Goal: Find specific page/section: Find specific page/section

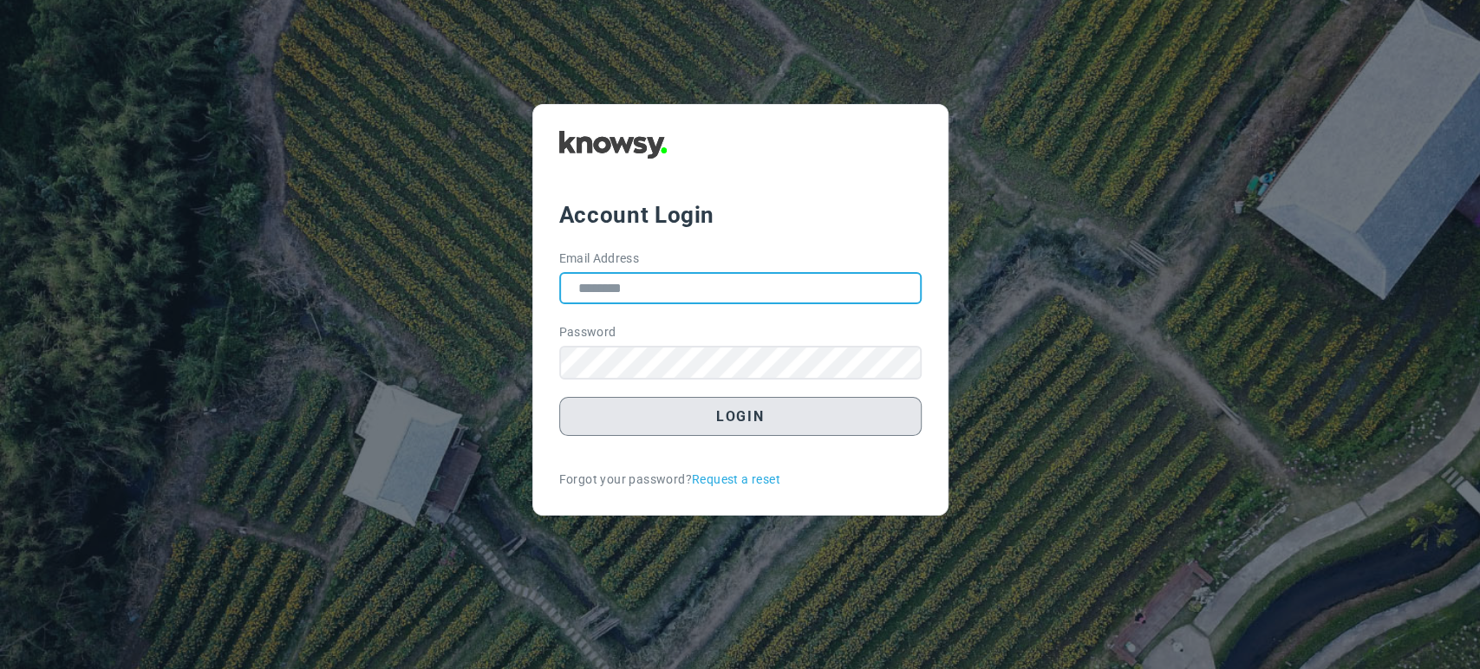
type input "**********"
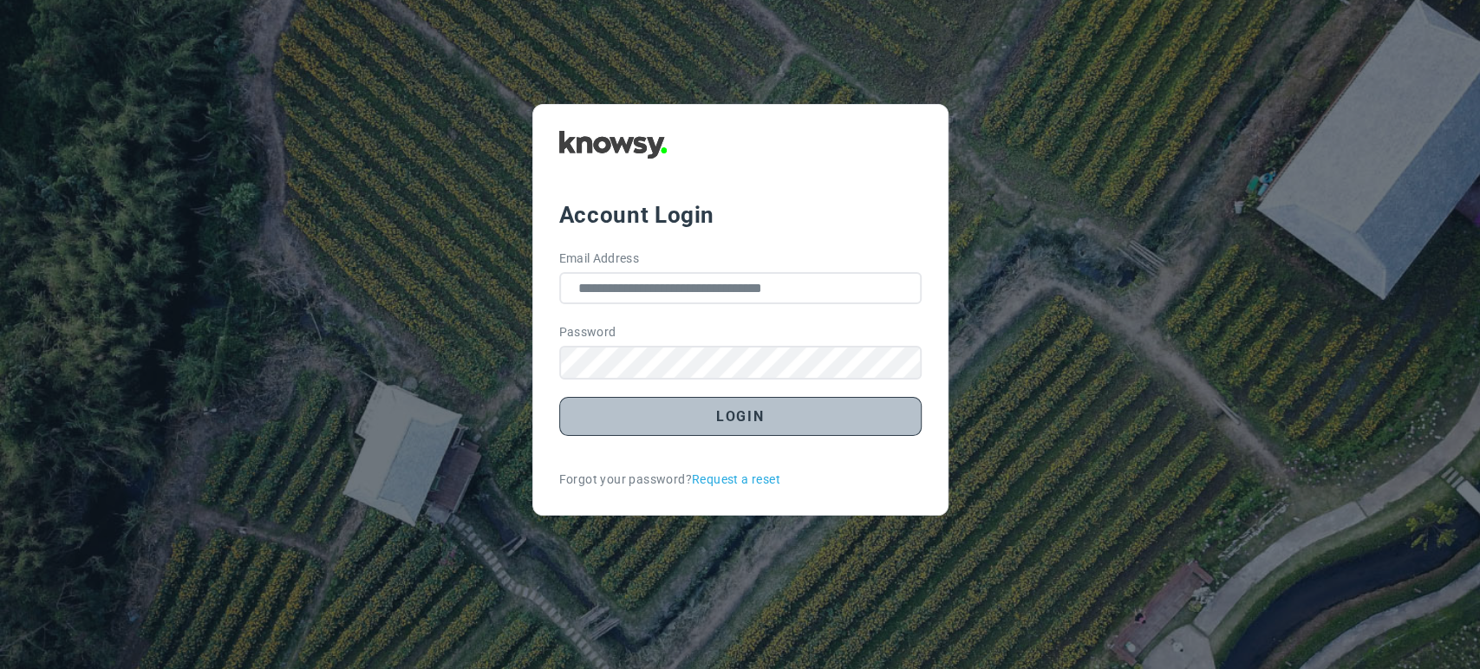
click at [782, 405] on button "Login" at bounding box center [740, 416] width 362 height 39
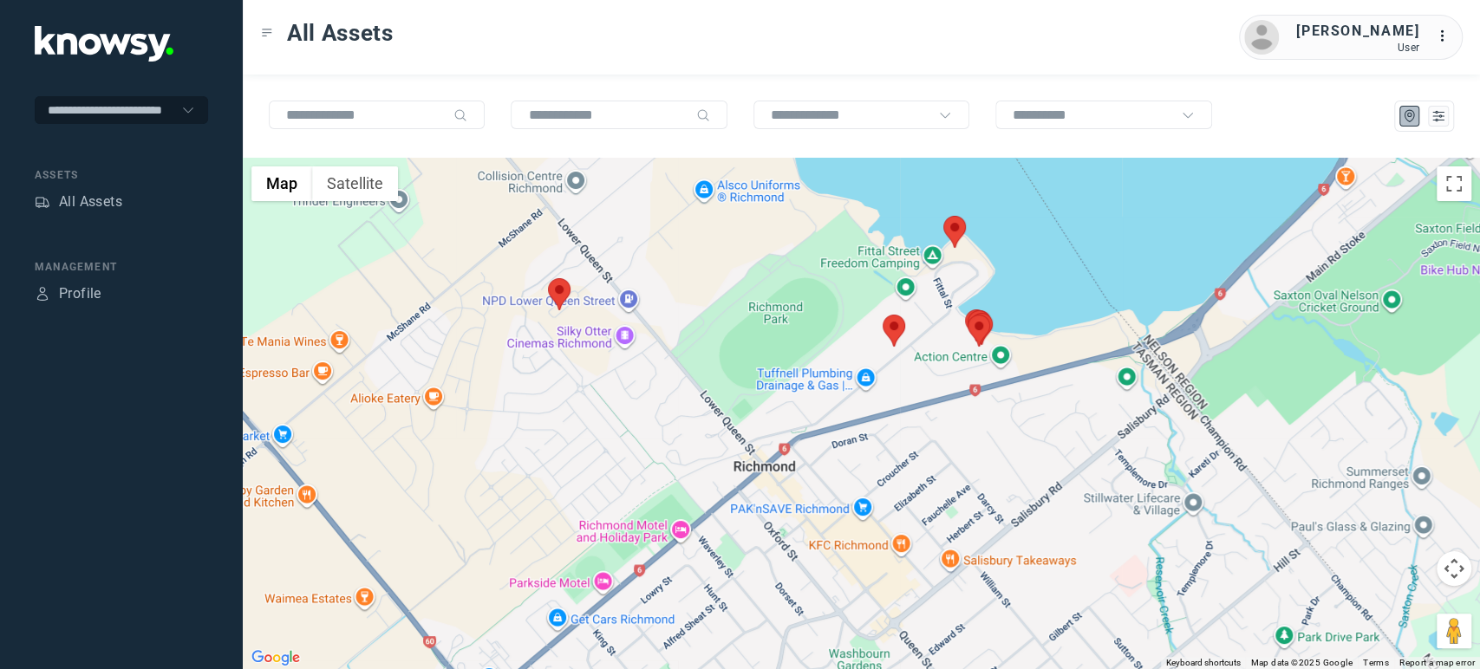
click at [883, 315] on area at bounding box center [883, 315] width 0 height 0
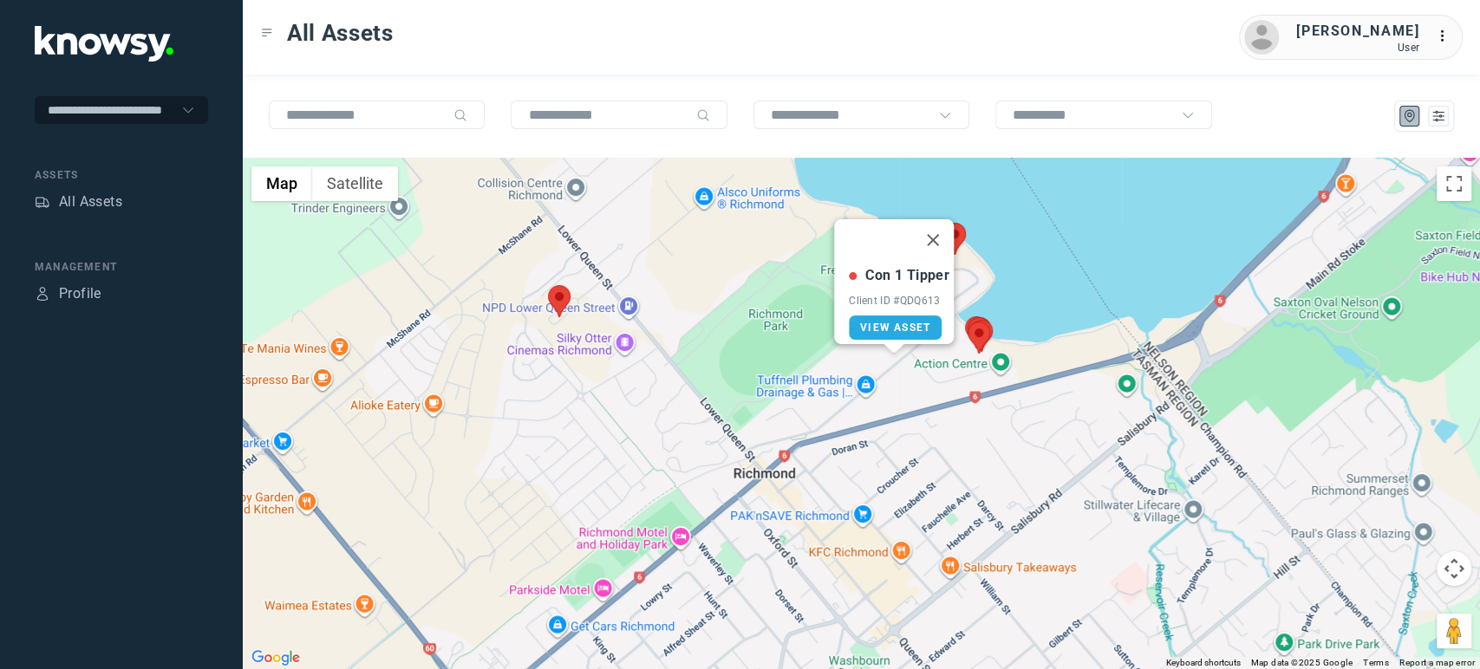
click at [548, 285] on area at bounding box center [548, 285] width 0 height 0
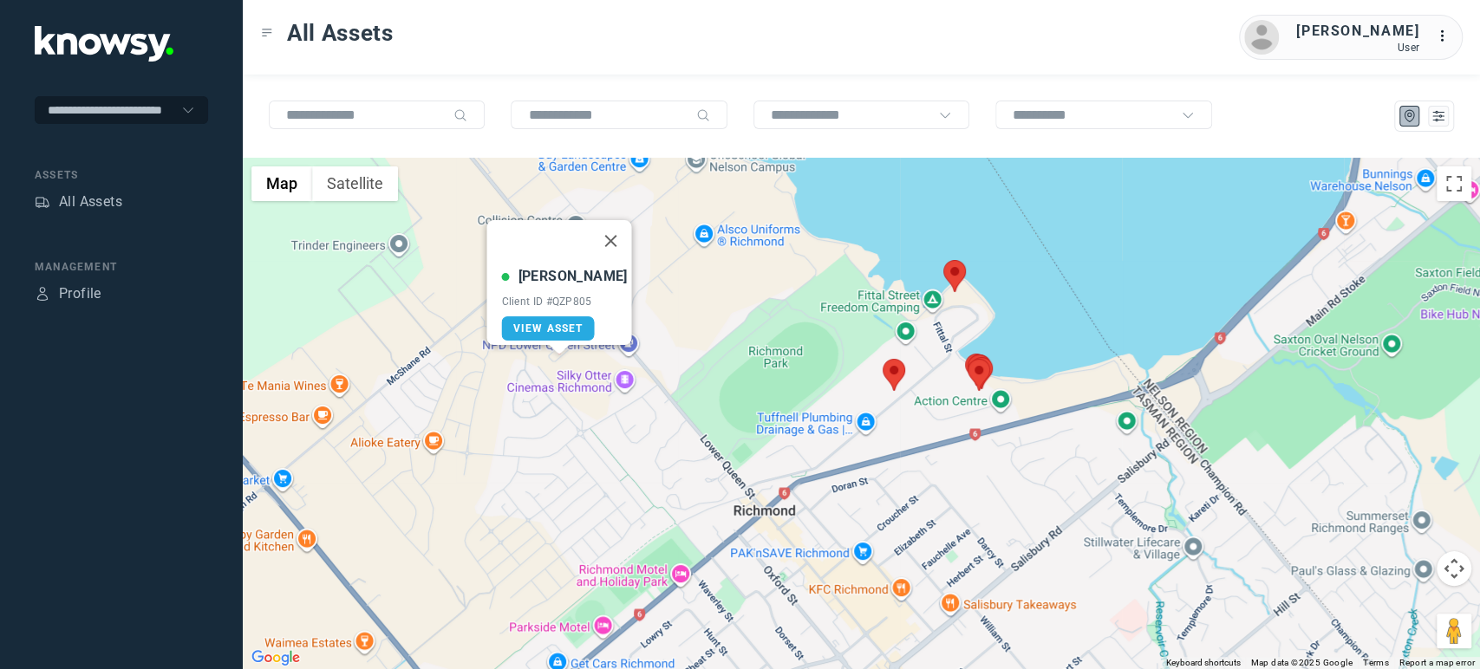
click at [943, 260] on area at bounding box center [943, 260] width 0 height 0
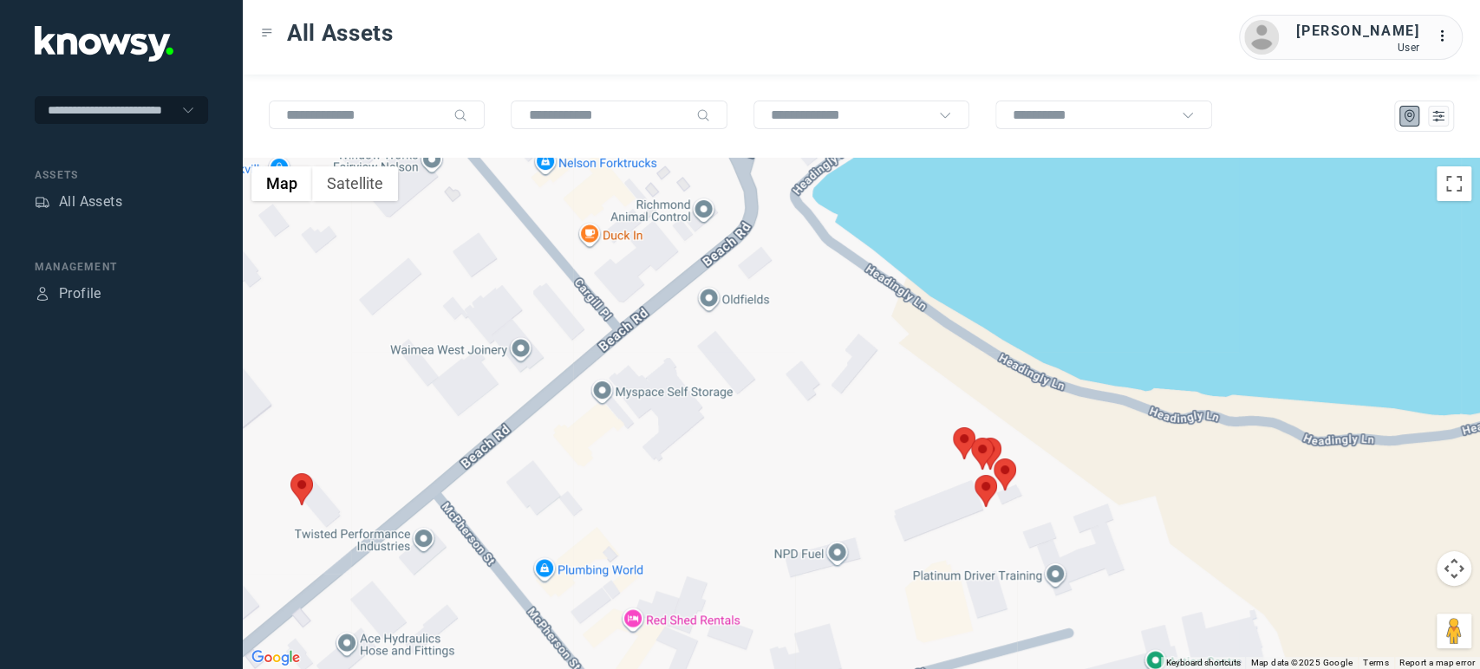
click at [974, 475] on area at bounding box center [974, 475] width 0 height 0
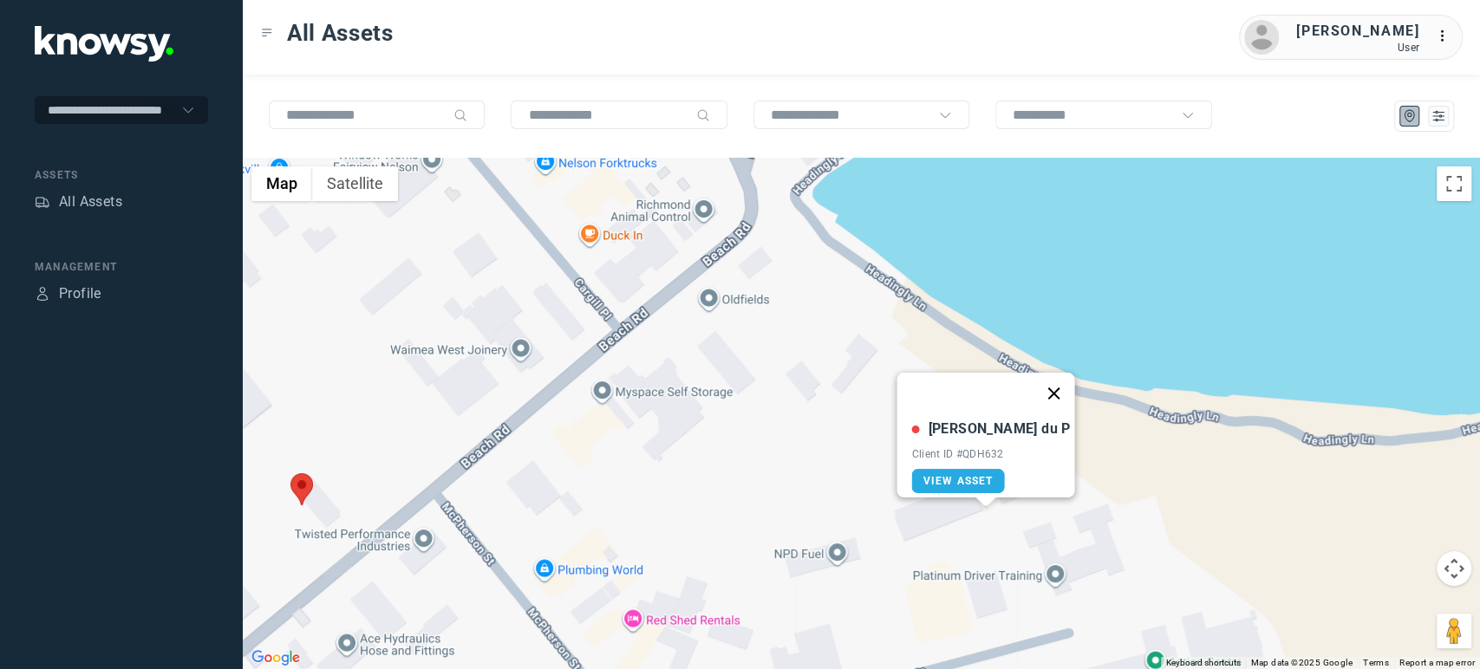
click at [1032, 384] on button "Close" at bounding box center [1053, 394] width 42 height 42
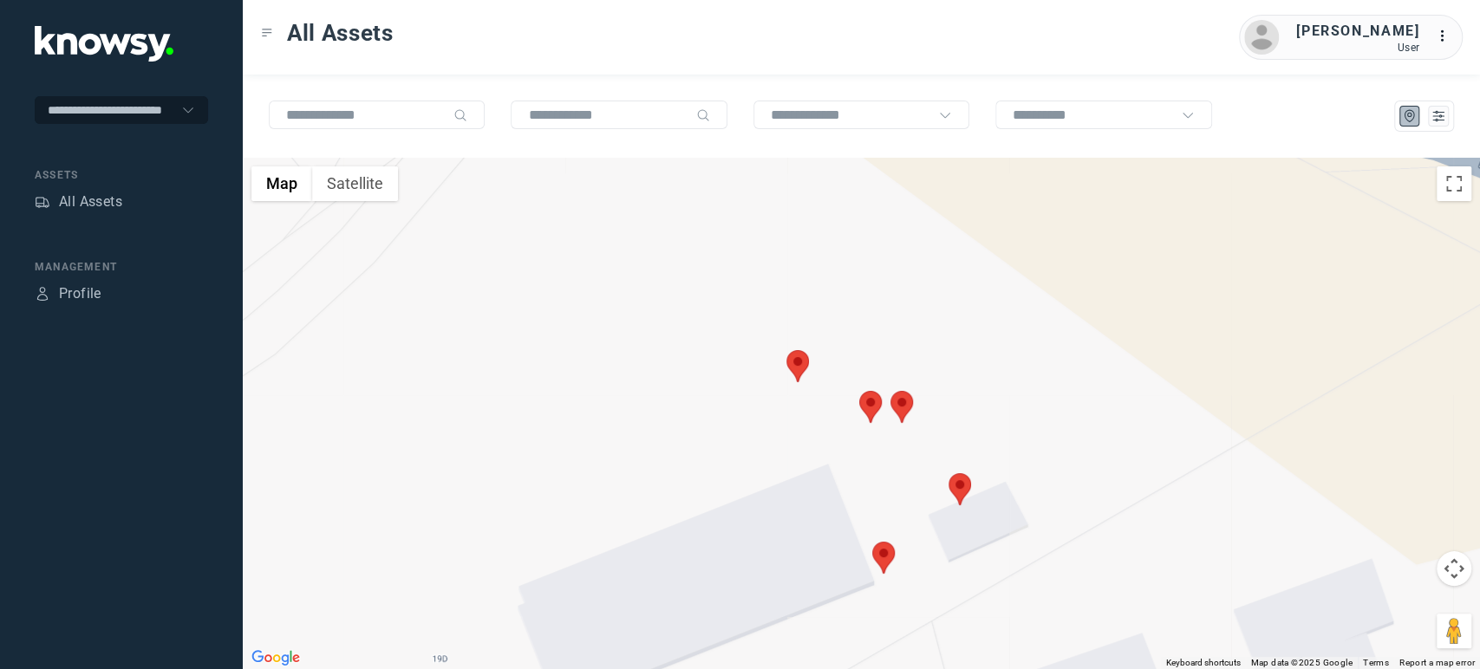
click at [948, 473] on area at bounding box center [948, 473] width 0 height 0
click at [859, 391] on area at bounding box center [859, 391] width 0 height 0
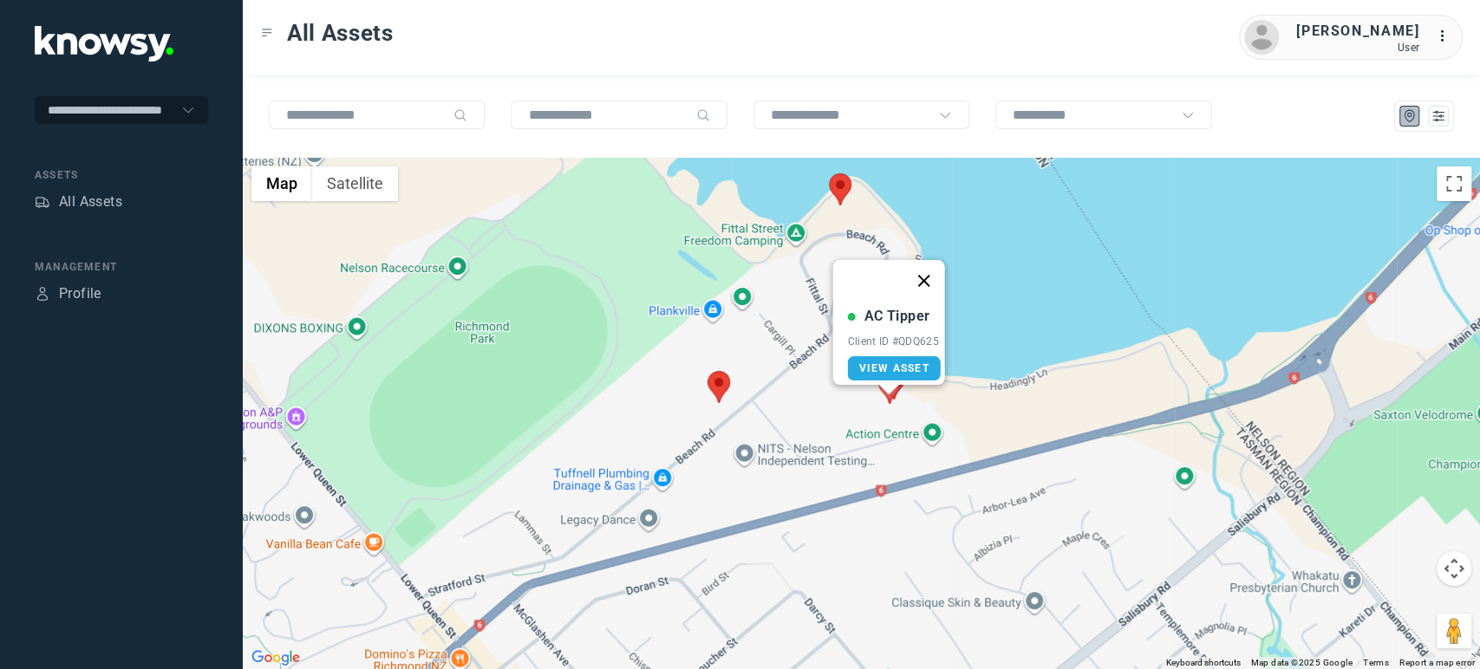
click at [937, 271] on button "Close" at bounding box center [923, 281] width 42 height 42
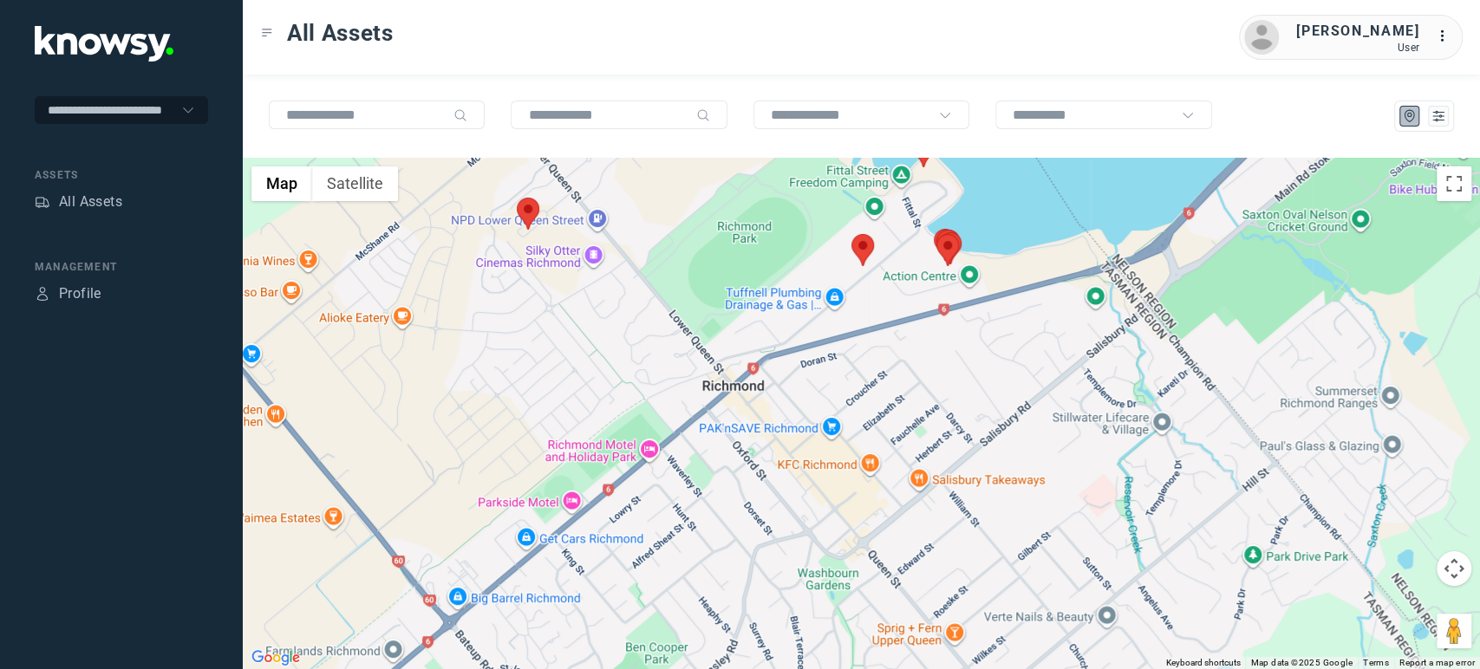
drag, startPoint x: 798, startPoint y: 561, endPoint x: 853, endPoint y: 378, distance: 191.1
click at [853, 378] on div at bounding box center [861, 413] width 1237 height 511
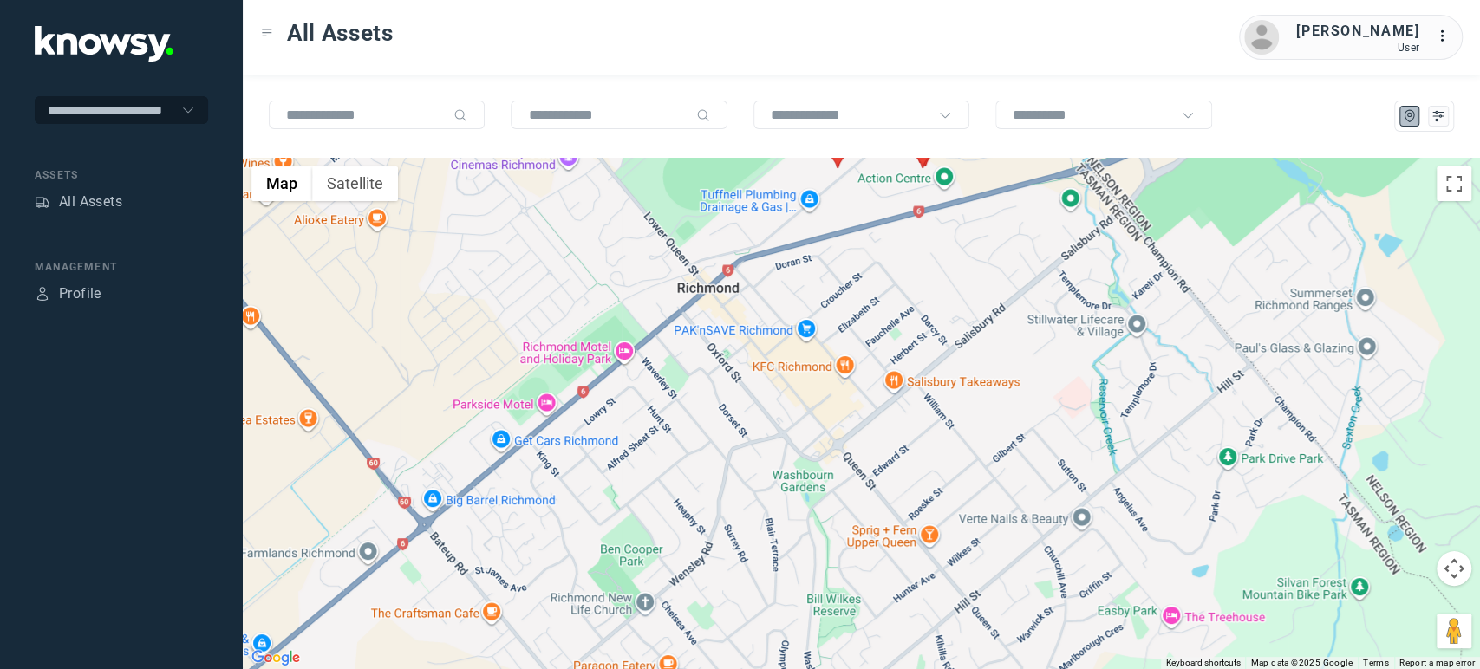
drag, startPoint x: 832, startPoint y: 470, endPoint x: 798, endPoint y: 333, distance: 141.3
click at [798, 333] on div at bounding box center [861, 413] width 1237 height 511
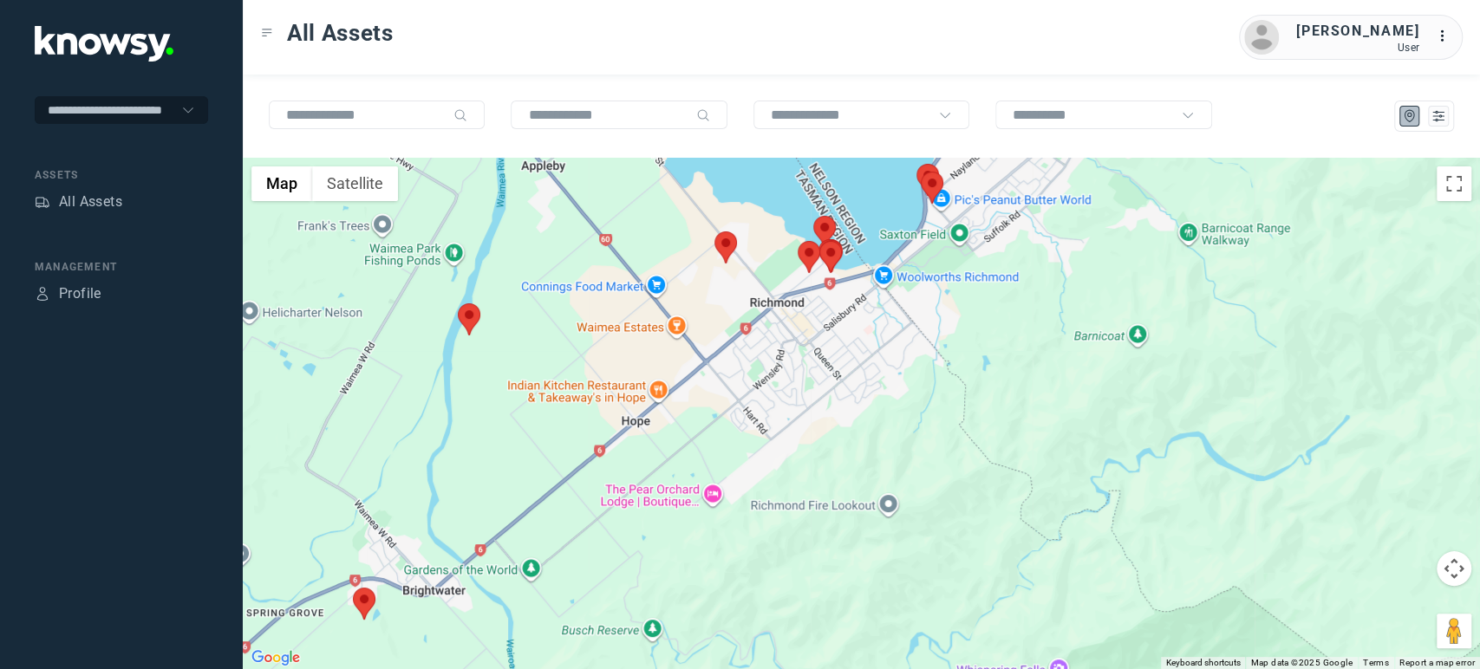
drag, startPoint x: 853, startPoint y: 374, endPoint x: 887, endPoint y: 421, distance: 58.4
click at [887, 421] on div at bounding box center [861, 413] width 1237 height 511
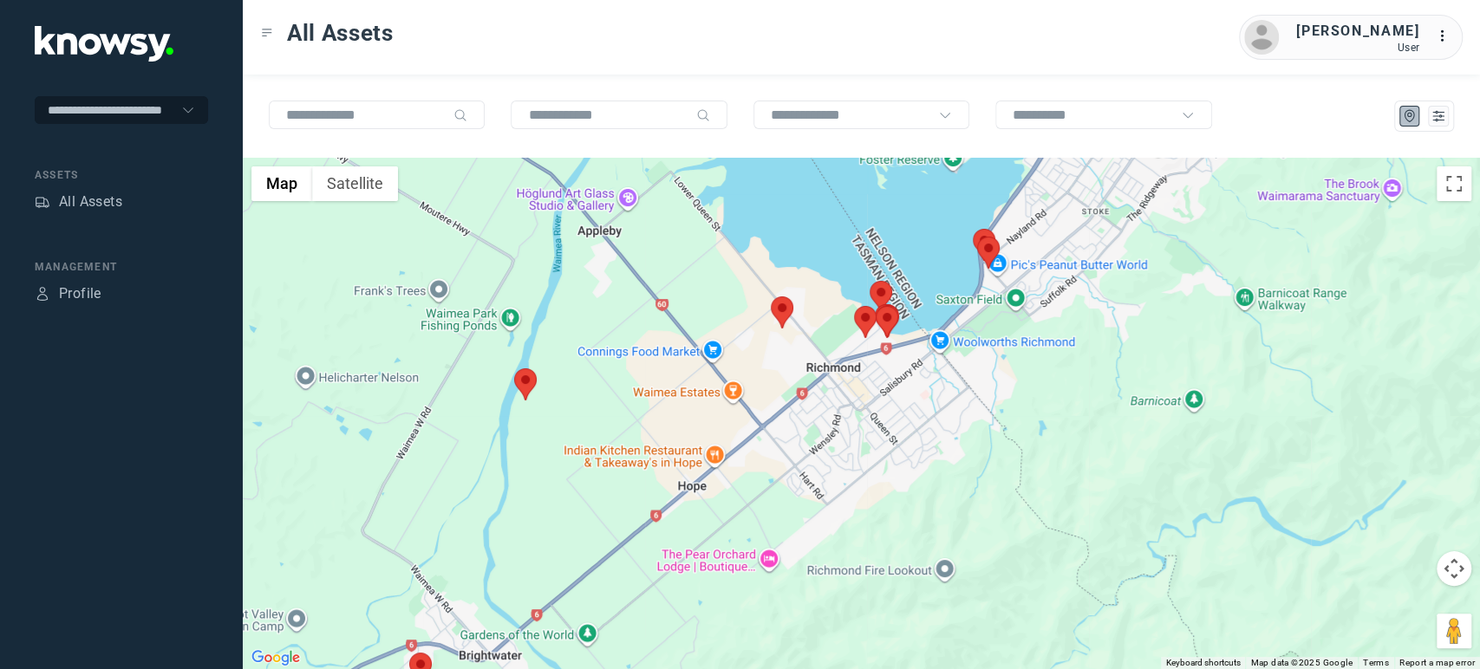
drag, startPoint x: 602, startPoint y: 498, endPoint x: 723, endPoint y: 279, distance: 250.7
click at [723, 279] on div at bounding box center [861, 413] width 1237 height 511
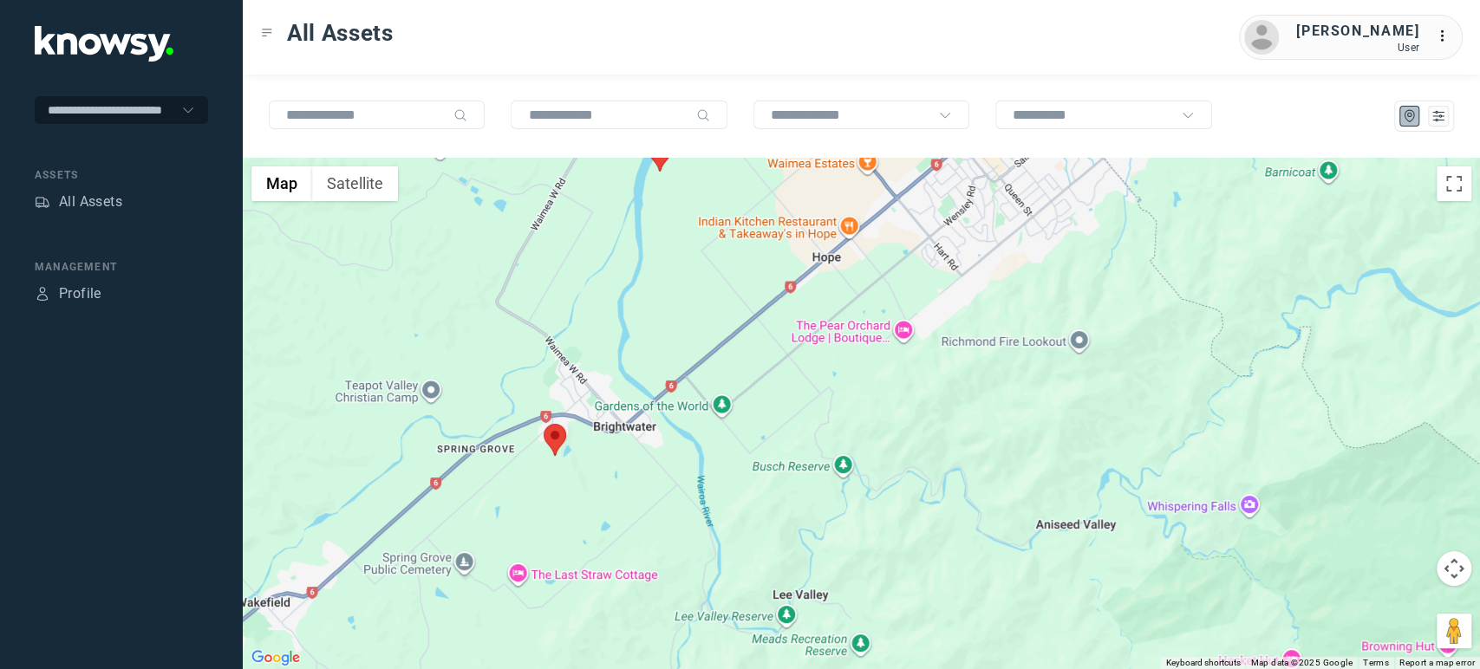
click at [544, 424] on area at bounding box center [544, 424] width 0 height 0
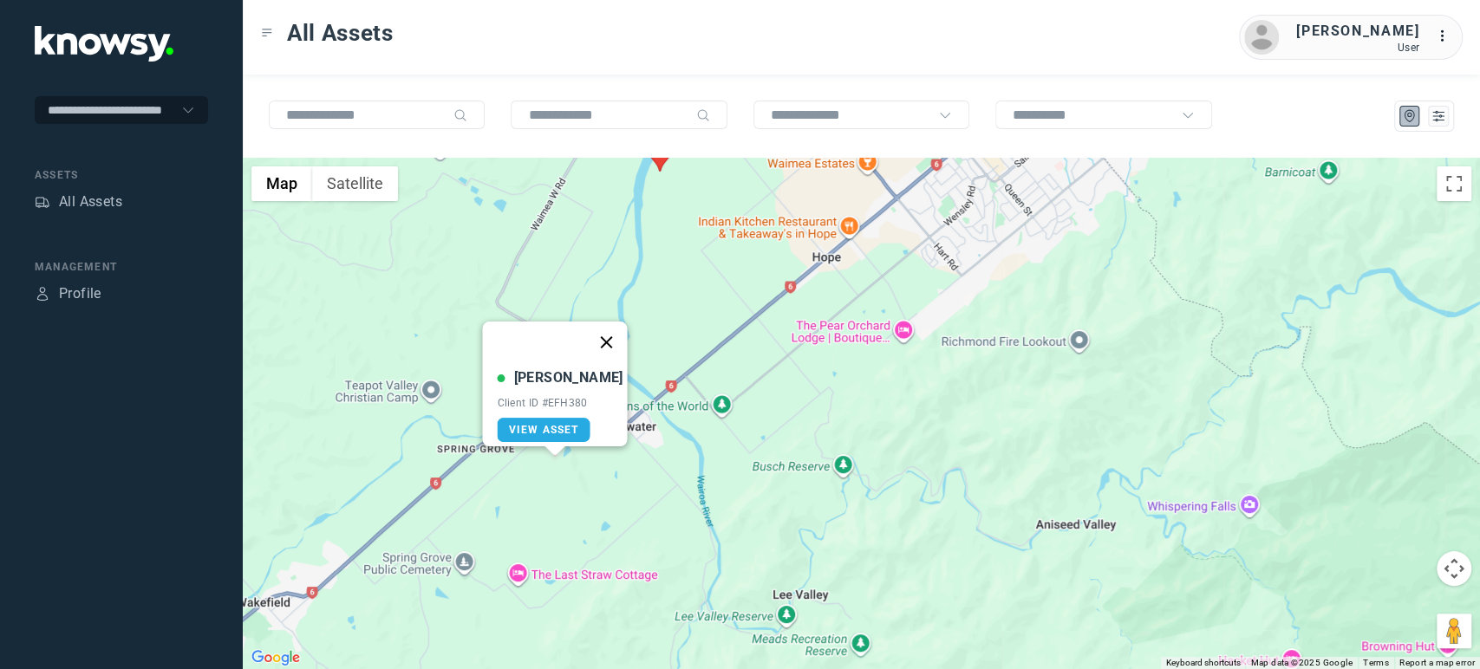
click at [588, 324] on button "Close" at bounding box center [606, 343] width 42 height 42
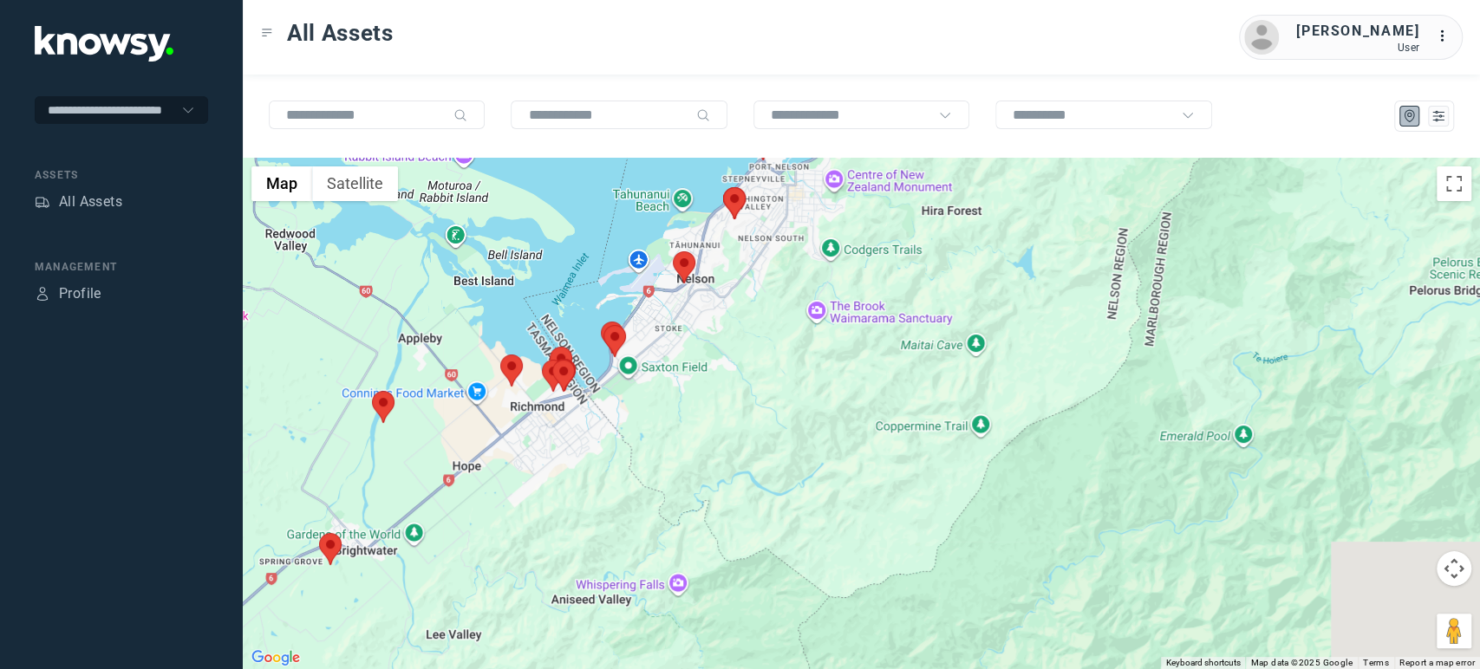
drag, startPoint x: 864, startPoint y: 359, endPoint x: 629, endPoint y: 505, distance: 277.6
click at [626, 515] on div at bounding box center [861, 413] width 1237 height 511
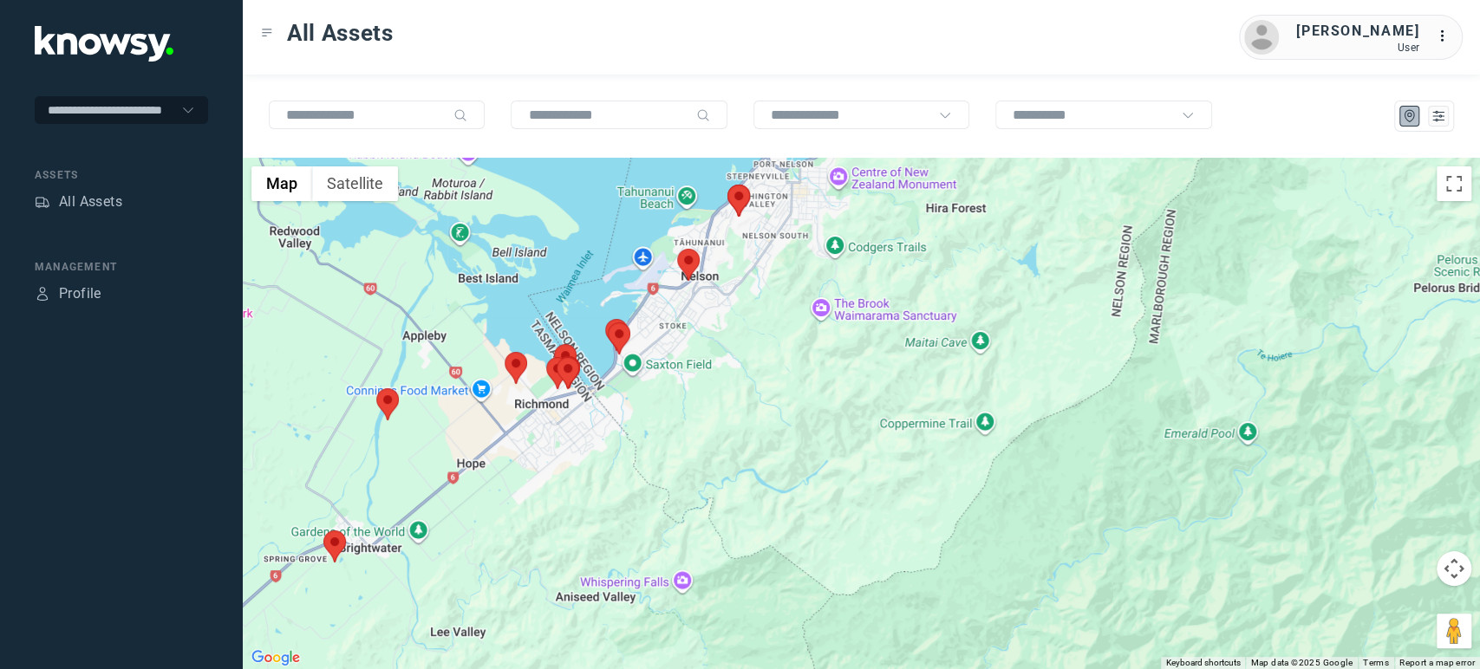
click at [677, 249] on area at bounding box center [677, 249] width 0 height 0
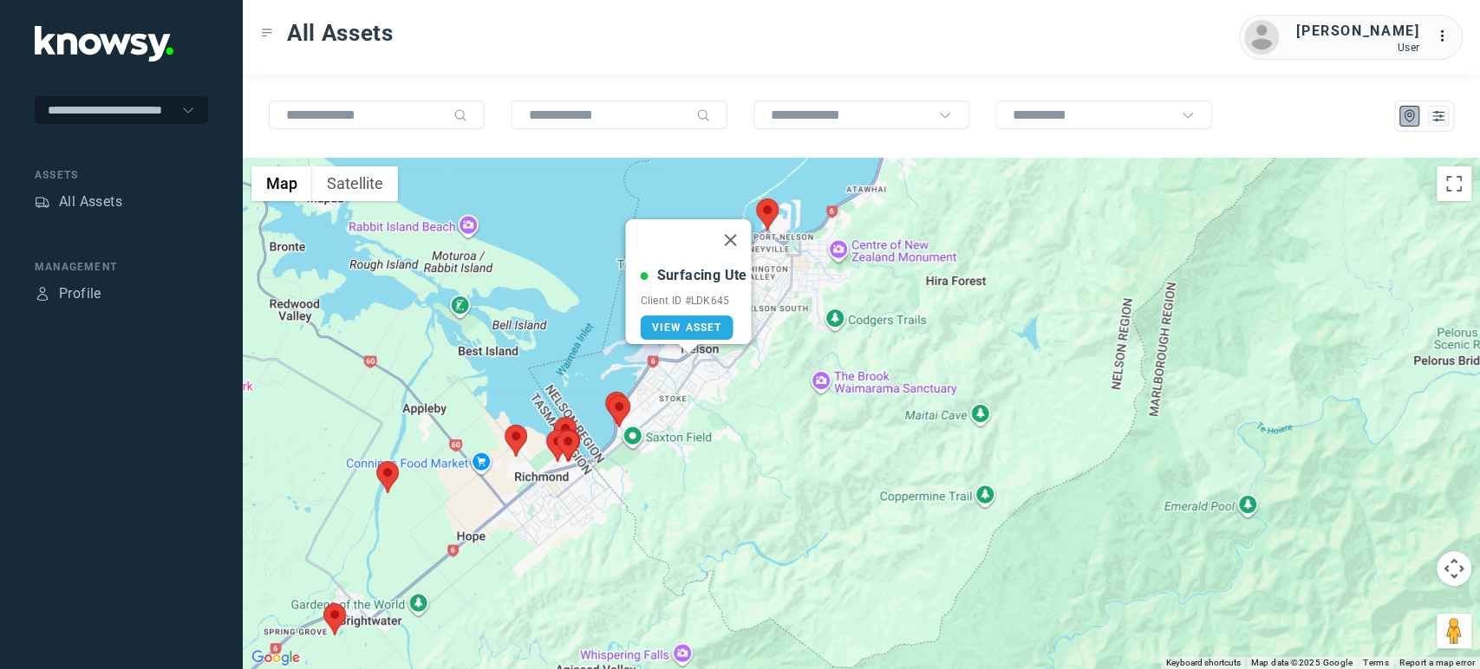
click at [756, 199] on area at bounding box center [756, 199] width 0 height 0
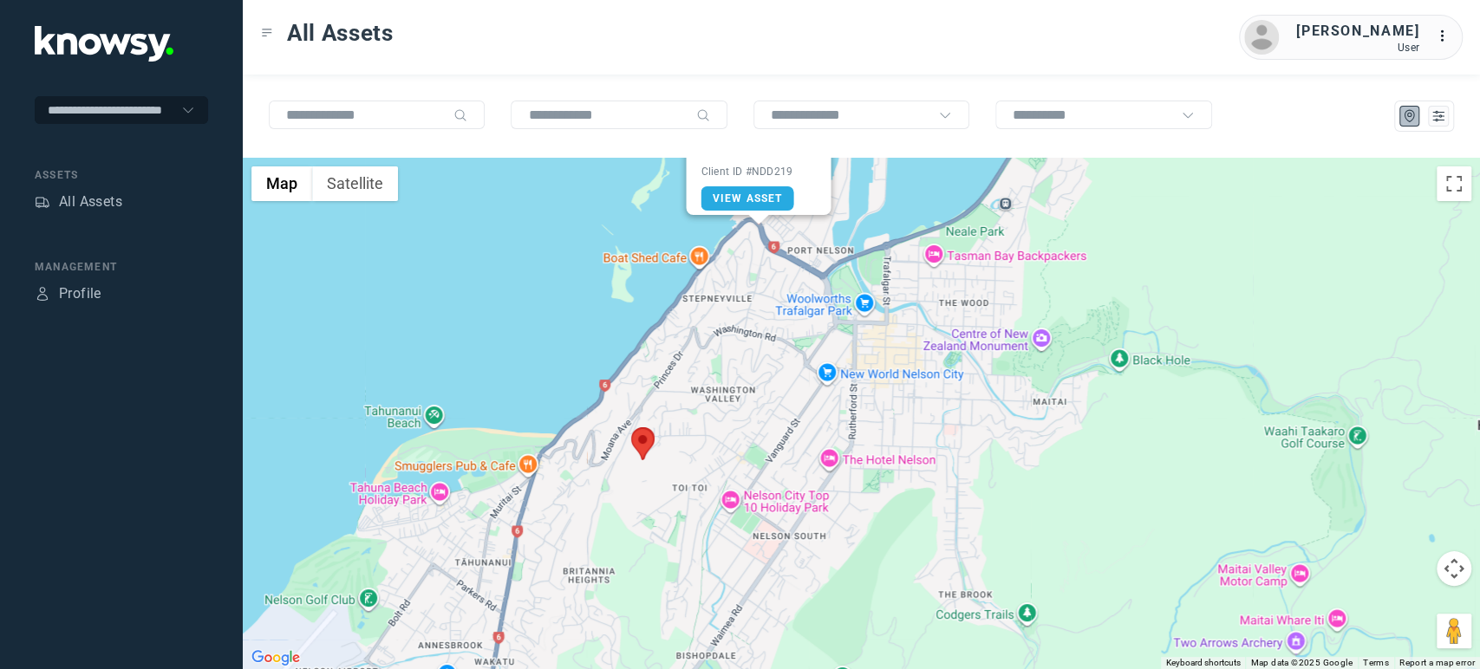
drag, startPoint x: 779, startPoint y: 316, endPoint x: 768, endPoint y: 456, distance: 140.9
click at [768, 456] on div "[PERSON_NAME] Client ID #NDD219 View Asset" at bounding box center [861, 413] width 1237 height 511
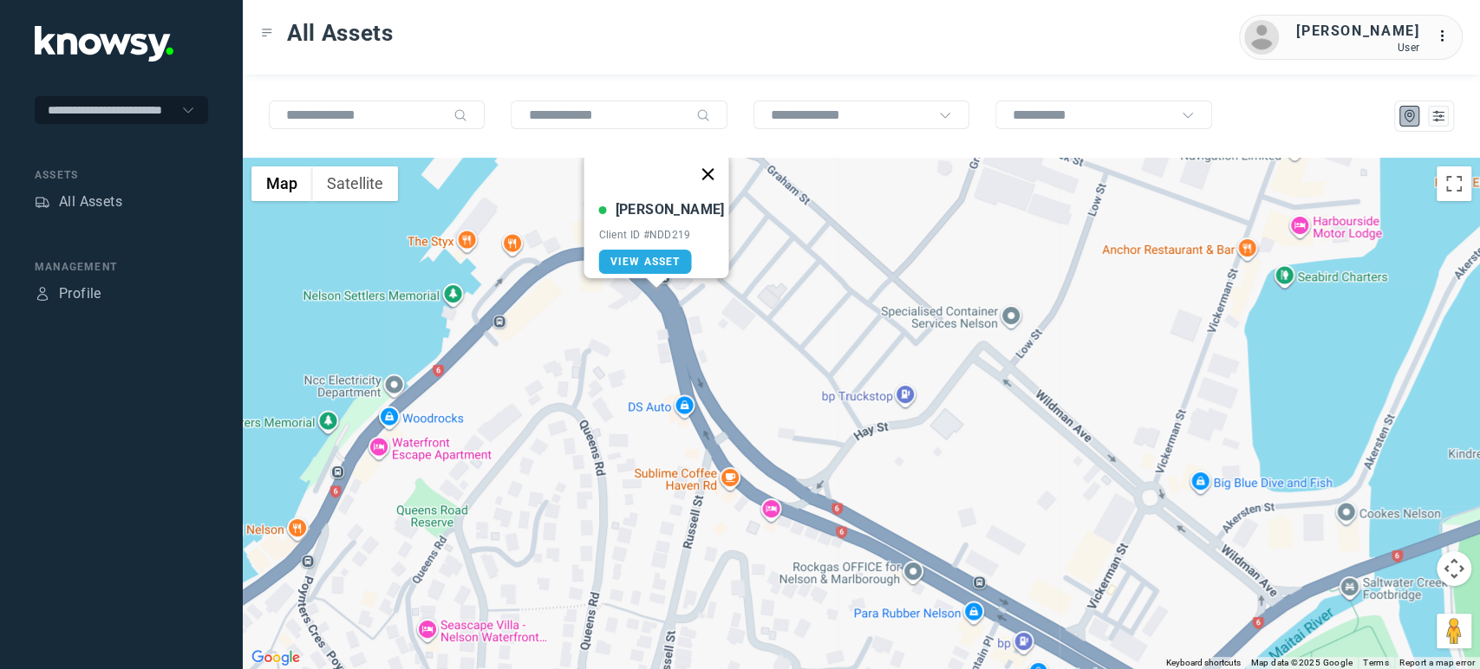
click at [700, 166] on button "Close" at bounding box center [708, 174] width 42 height 42
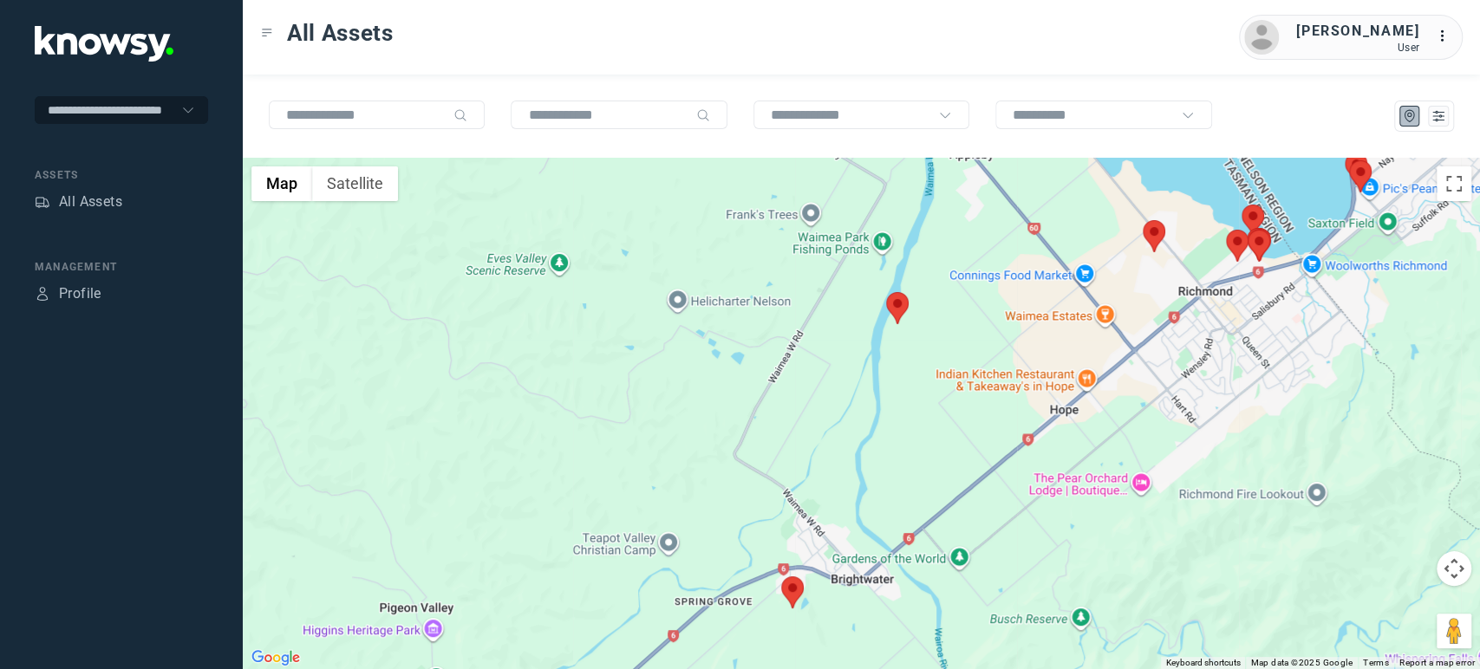
click at [930, 426] on div at bounding box center [861, 413] width 1237 height 511
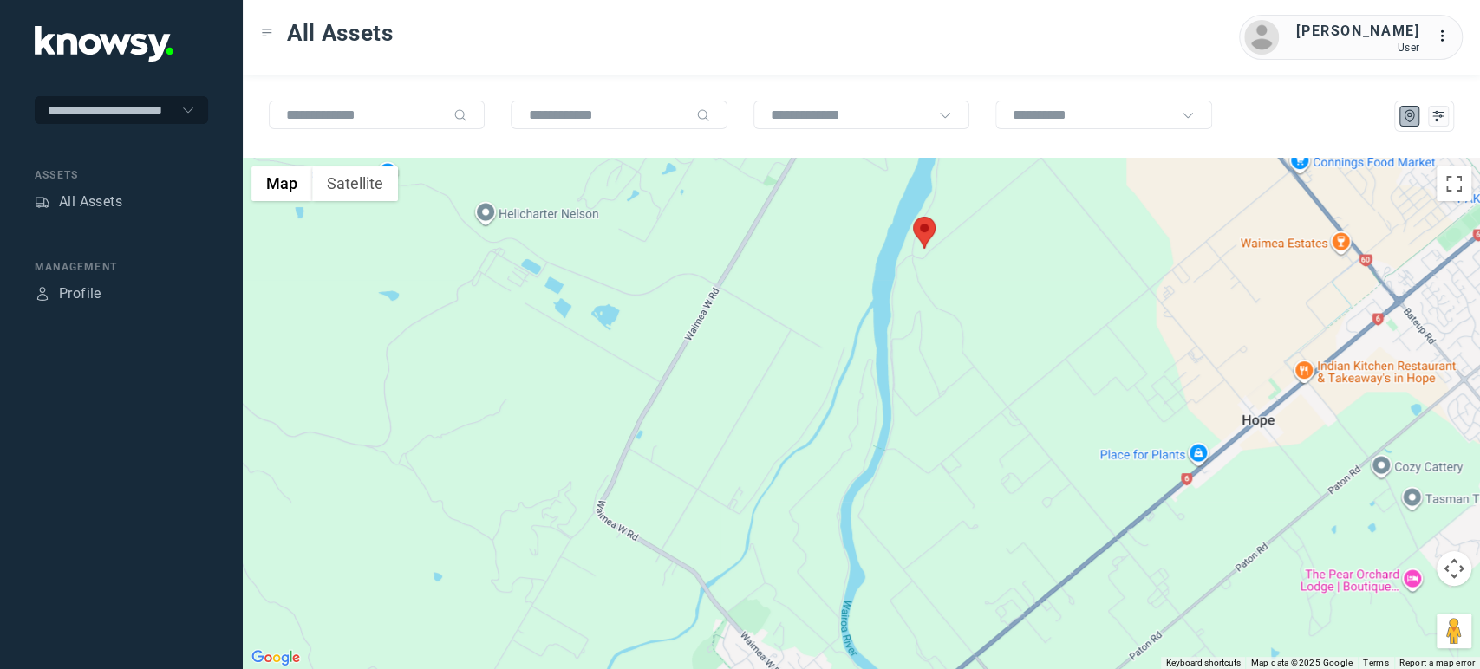
click at [913, 217] on area at bounding box center [913, 217] width 0 height 0
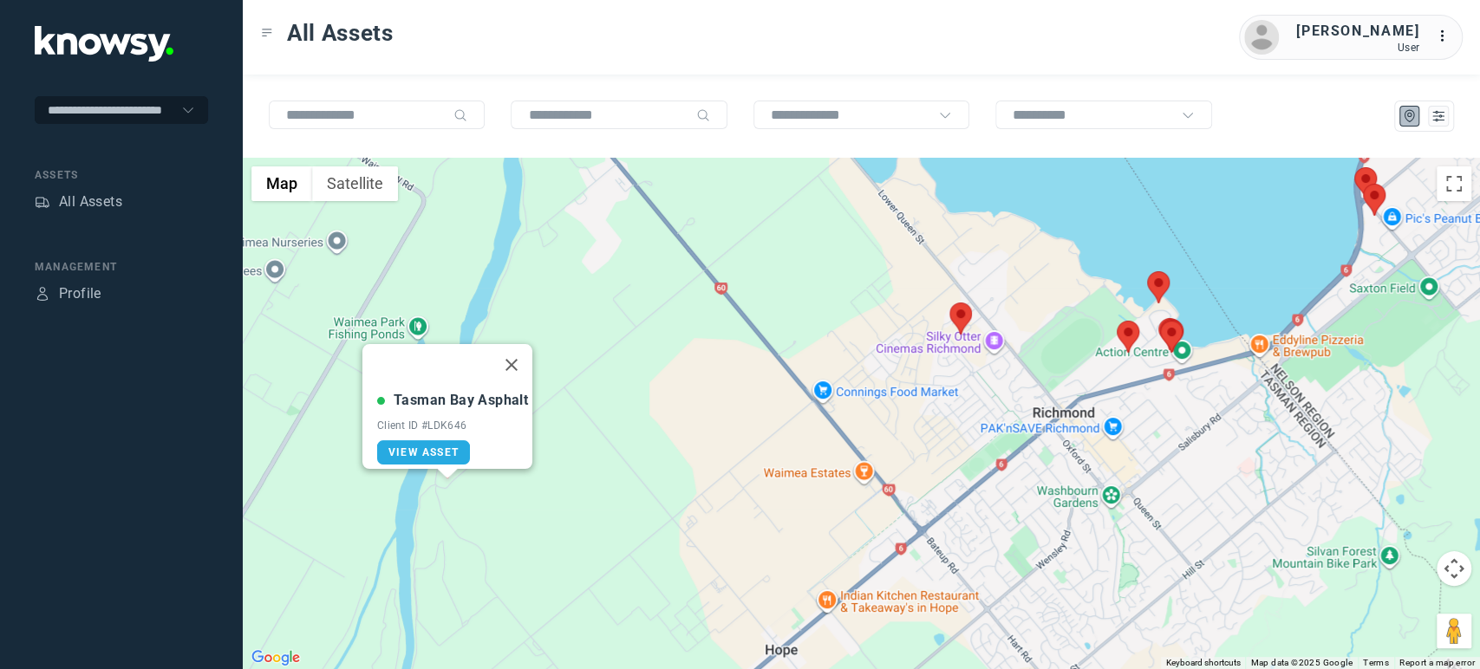
drag, startPoint x: 1130, startPoint y: 260, endPoint x: 651, endPoint y: 391, distance: 496.9
click at [651, 391] on div "Tasman Bay Asphalt Client ID #LDK646 View Asset" at bounding box center [861, 413] width 1237 height 511
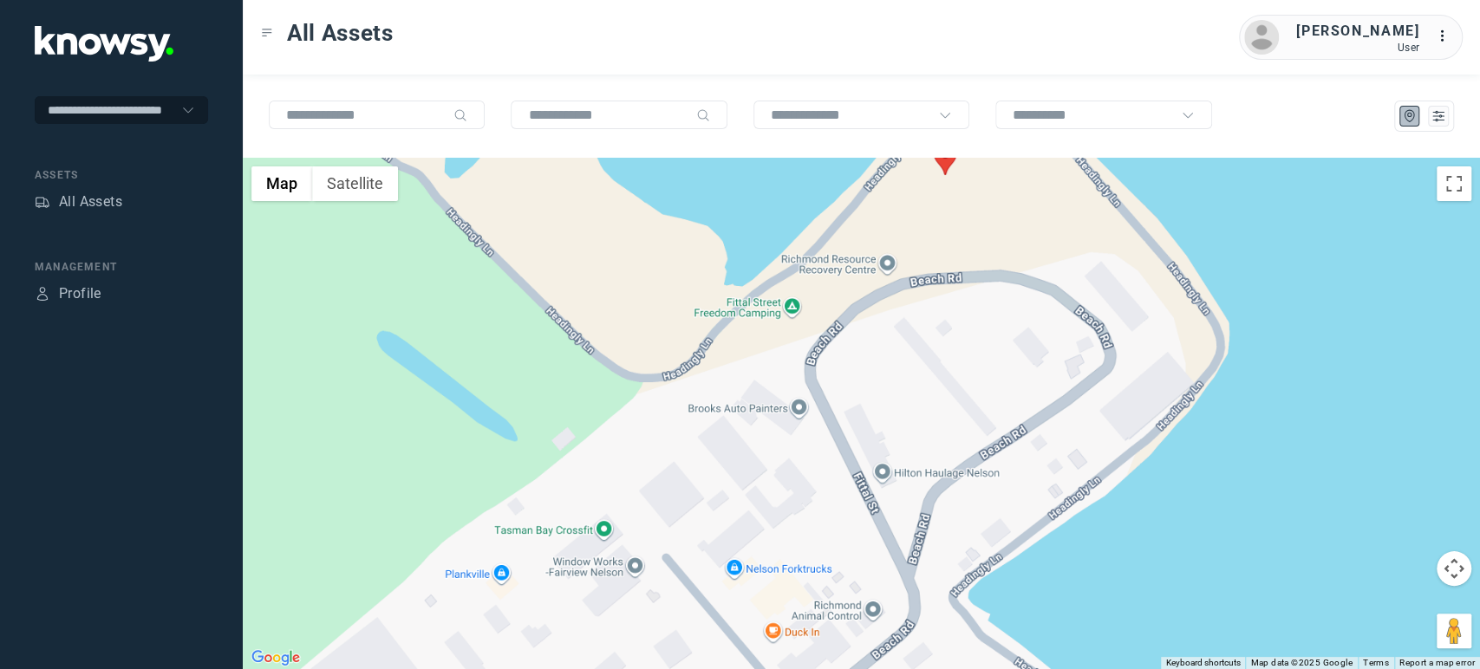
drag, startPoint x: 836, startPoint y: 461, endPoint x: 558, endPoint y: 714, distance: 375.5
click at [558, 668] on html "**********" at bounding box center [740, 334] width 1480 height 669
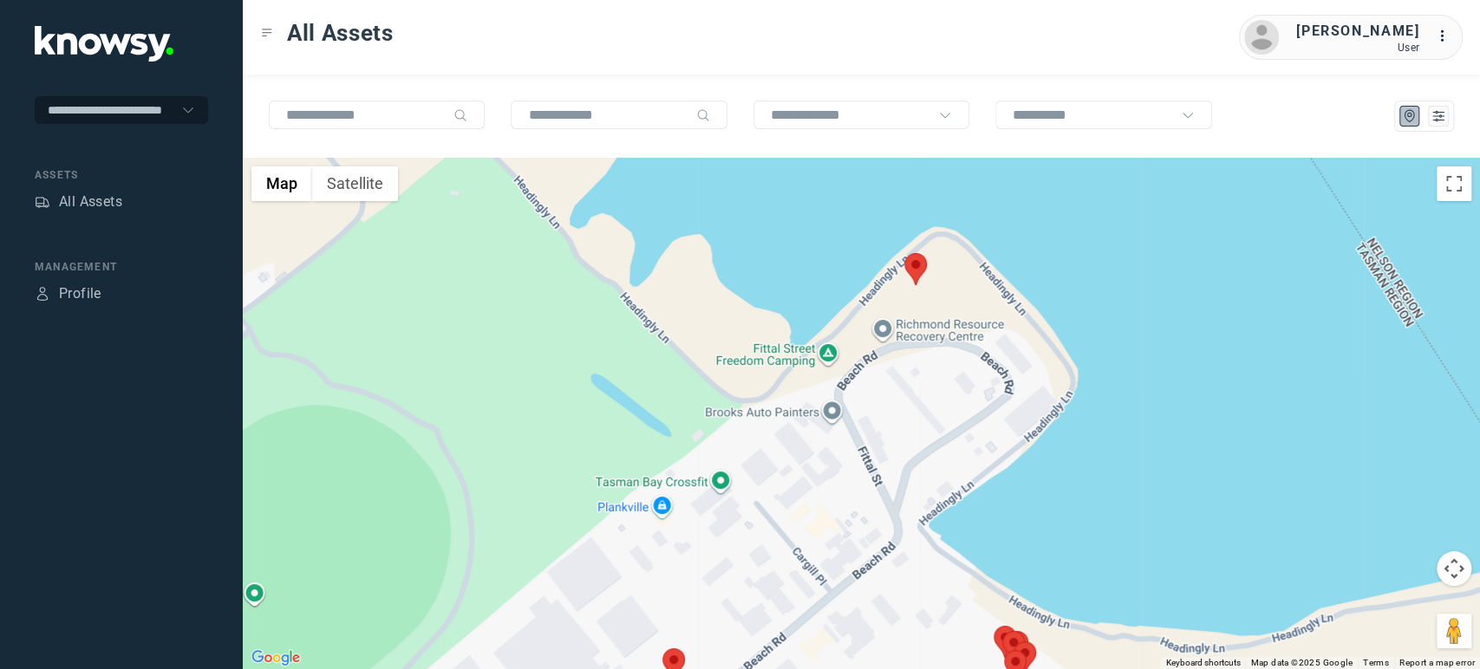
drag, startPoint x: 1096, startPoint y: 551, endPoint x: 965, endPoint y: 366, distance: 227.1
click at [965, 366] on div "Tasman Bay Asphalt Client ID #LDK646 View Asset" at bounding box center [861, 413] width 1237 height 511
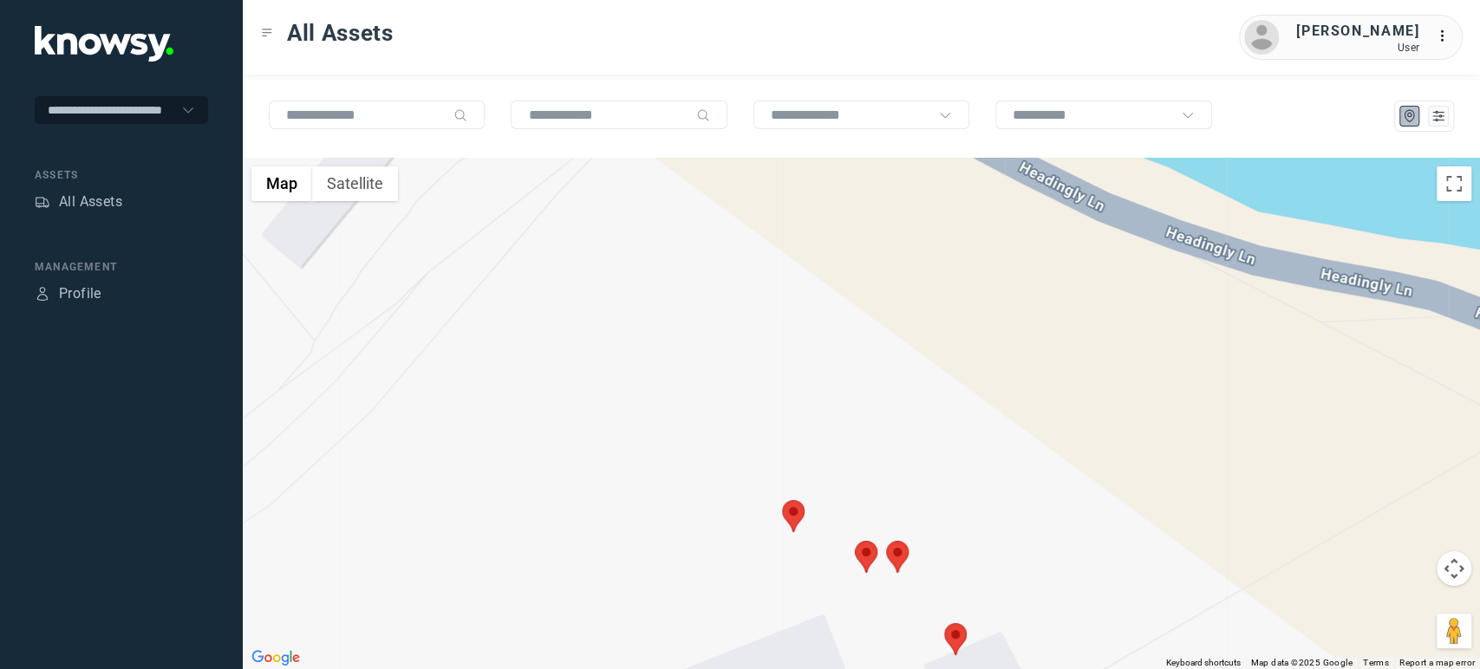
click at [886, 541] on area at bounding box center [886, 541] width 0 height 0
click at [782, 500] on area at bounding box center [782, 500] width 0 height 0
click at [855, 541] on area at bounding box center [855, 541] width 0 height 0
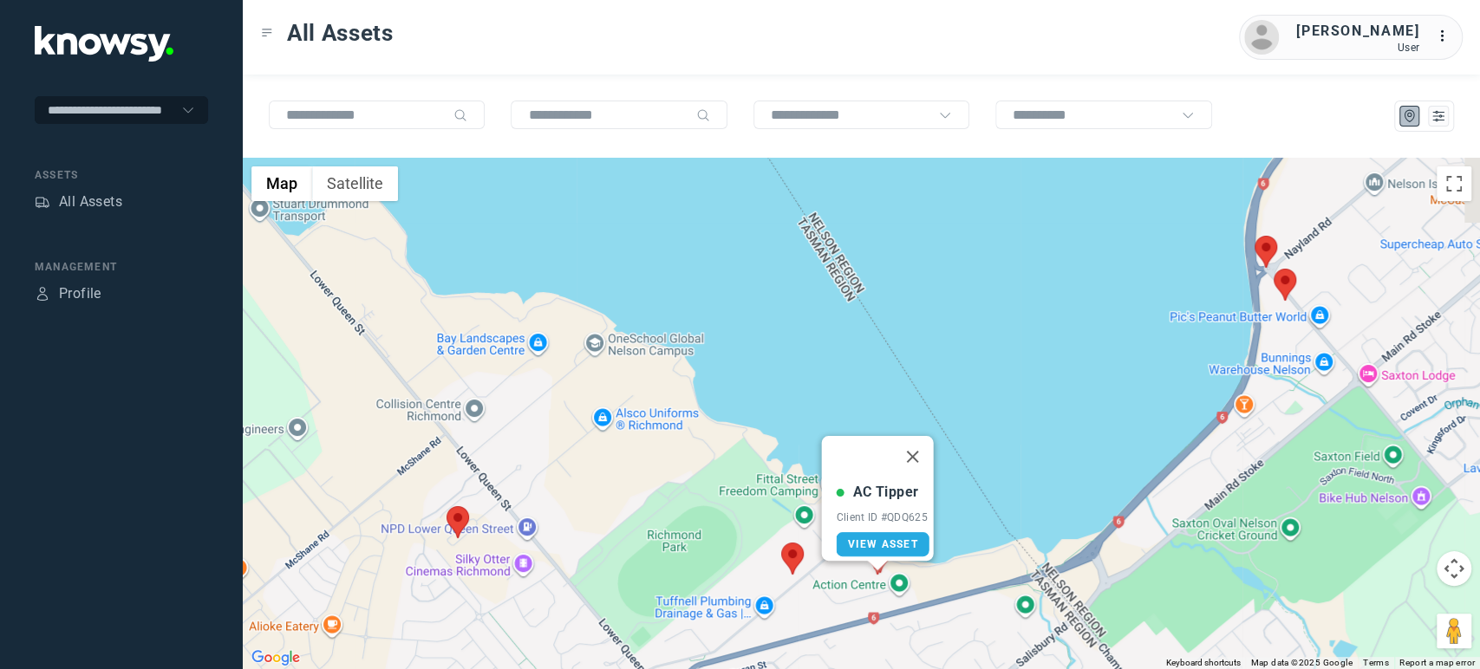
drag, startPoint x: 1200, startPoint y: 363, endPoint x: 1017, endPoint y: 335, distance: 185.0
click at [1019, 355] on div "AC Tipper Client ID #QDQ625 View Asset" at bounding box center [861, 413] width 1237 height 511
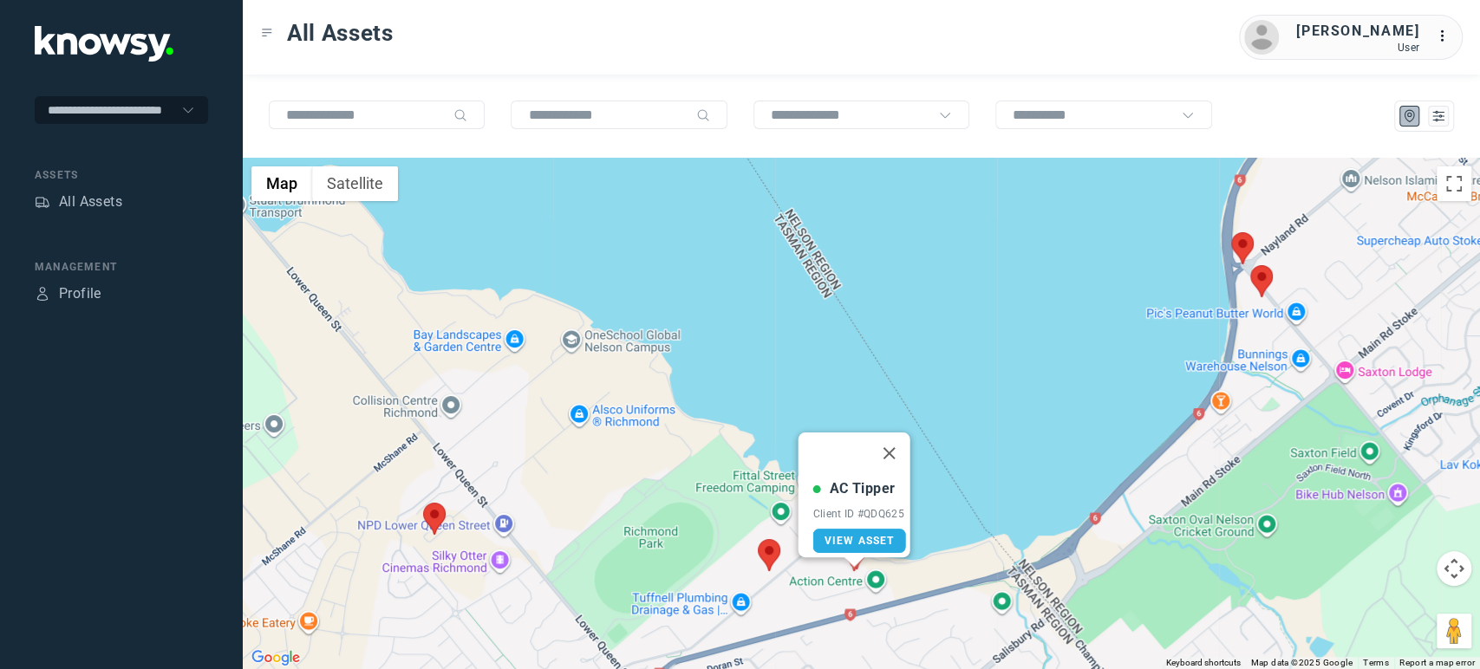
click at [1250, 265] on area at bounding box center [1250, 265] width 0 height 0
click at [1267, 259] on div "To navigate, press the arrow keys. AC Tipper Client ID #QDQ625 View Asset" at bounding box center [861, 413] width 1237 height 511
click at [1250, 265] on area at bounding box center [1250, 265] width 0 height 0
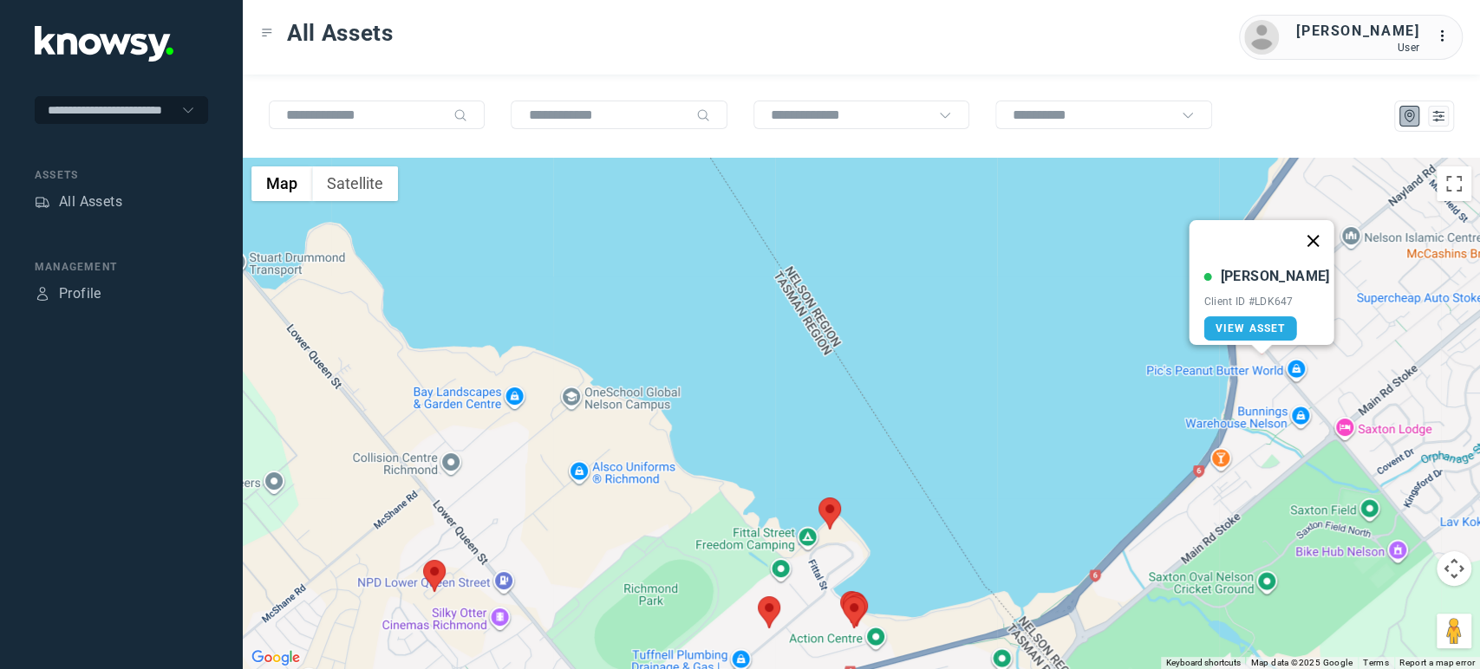
click at [1306, 234] on button "Close" at bounding box center [1313, 241] width 42 height 42
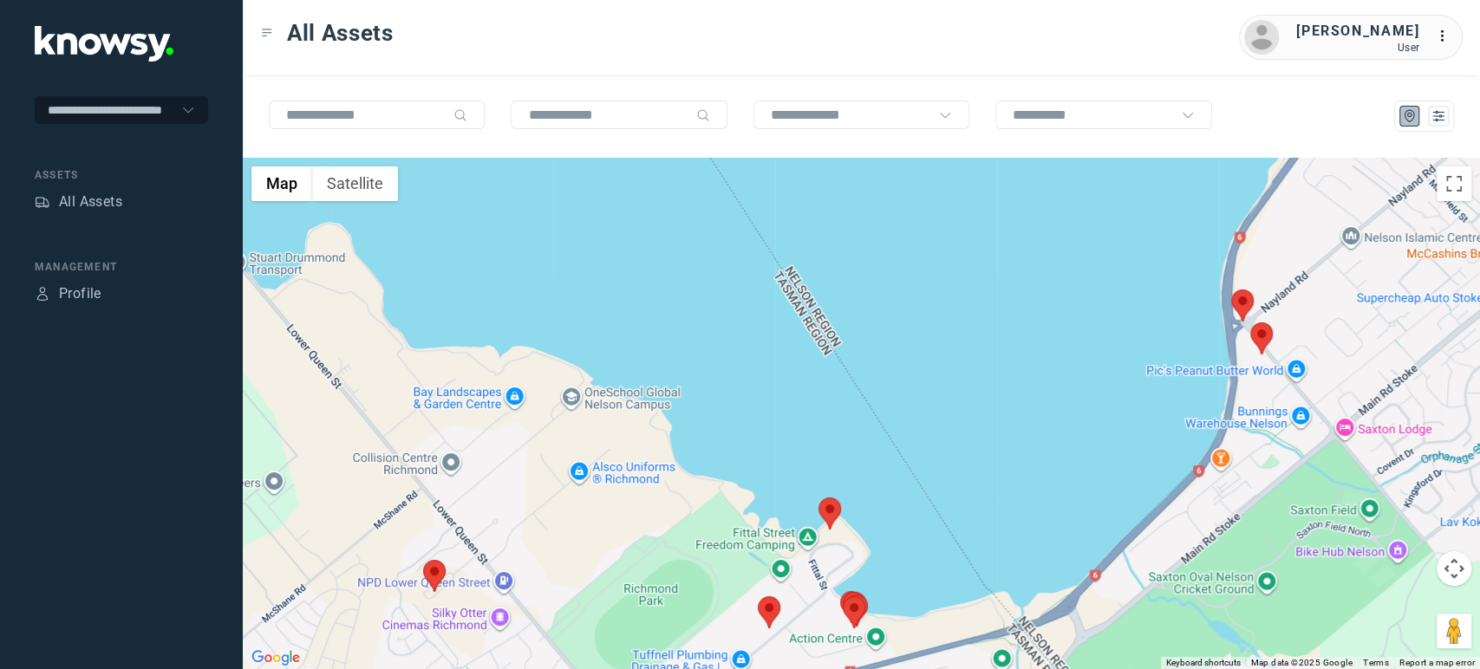
click at [1231, 290] on area at bounding box center [1231, 290] width 0 height 0
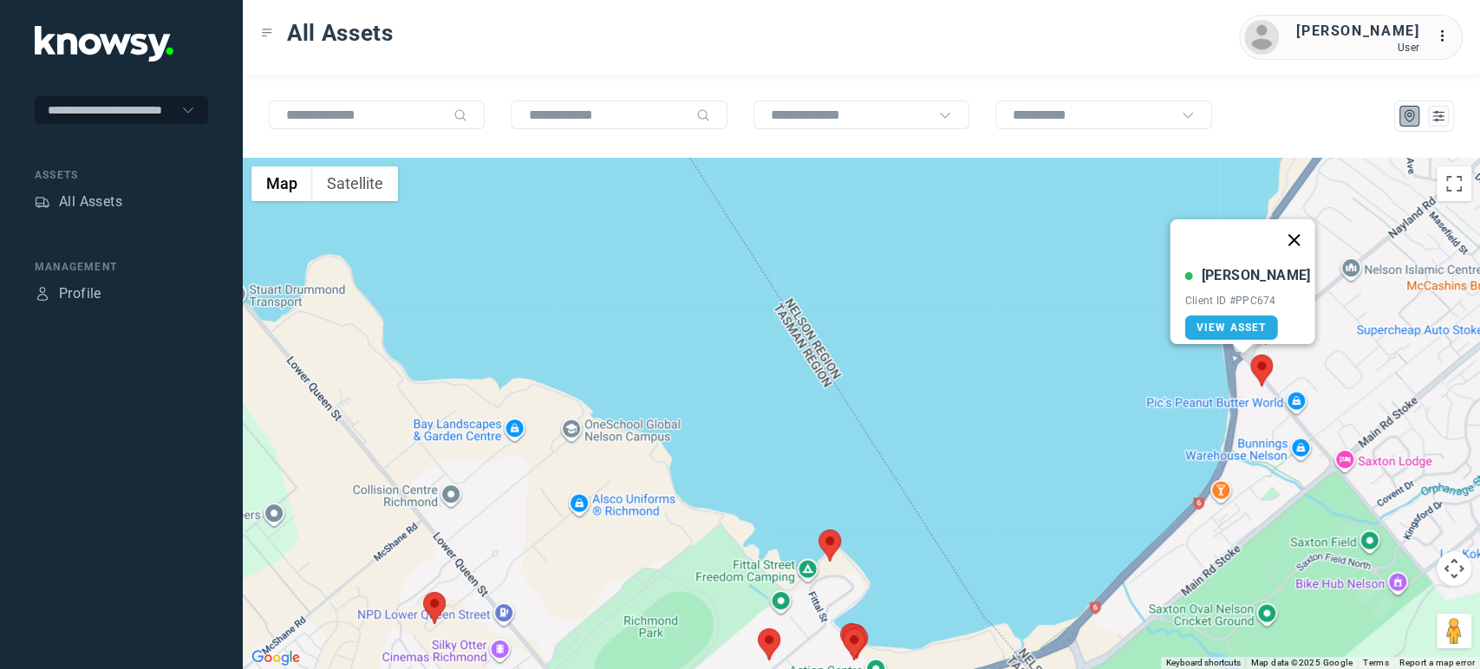
click at [1281, 234] on button "Close" at bounding box center [1294, 240] width 42 height 42
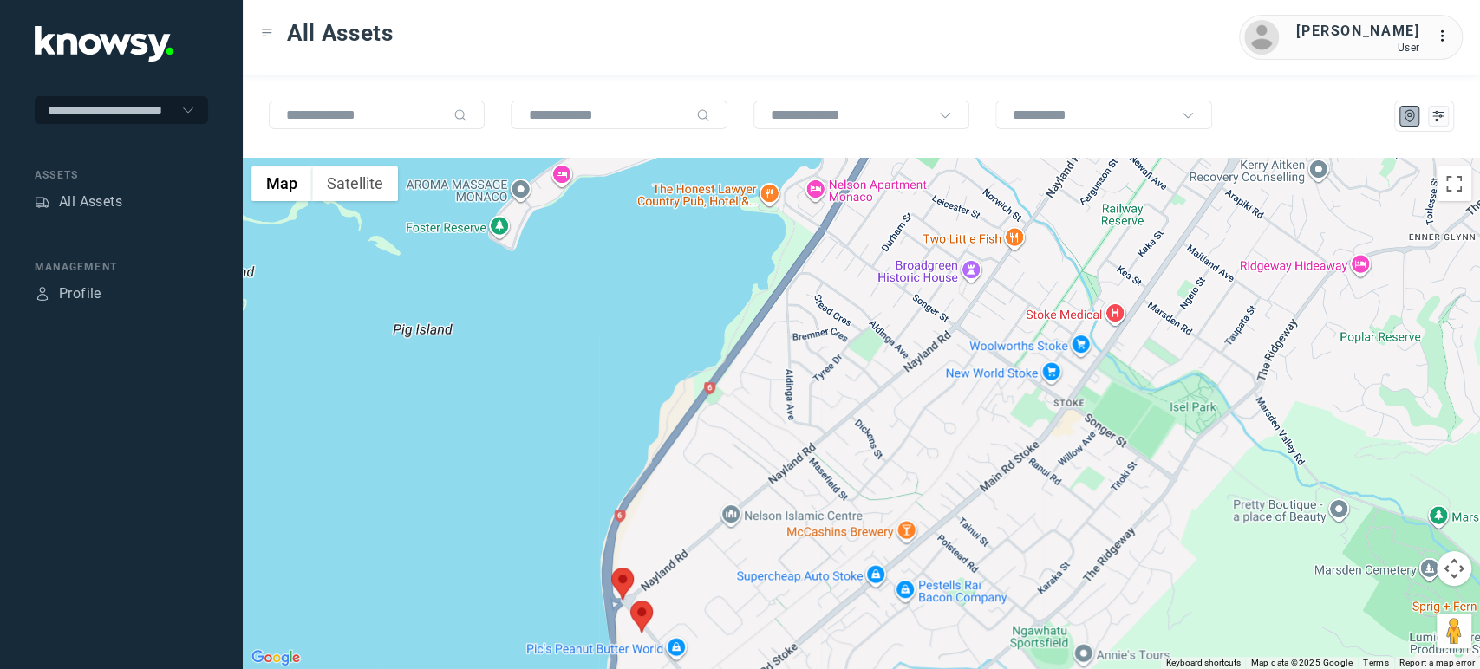
drag, startPoint x: 1289, startPoint y: 261, endPoint x: 678, endPoint y: 484, distance: 650.5
click at [678, 484] on div at bounding box center [861, 413] width 1237 height 511
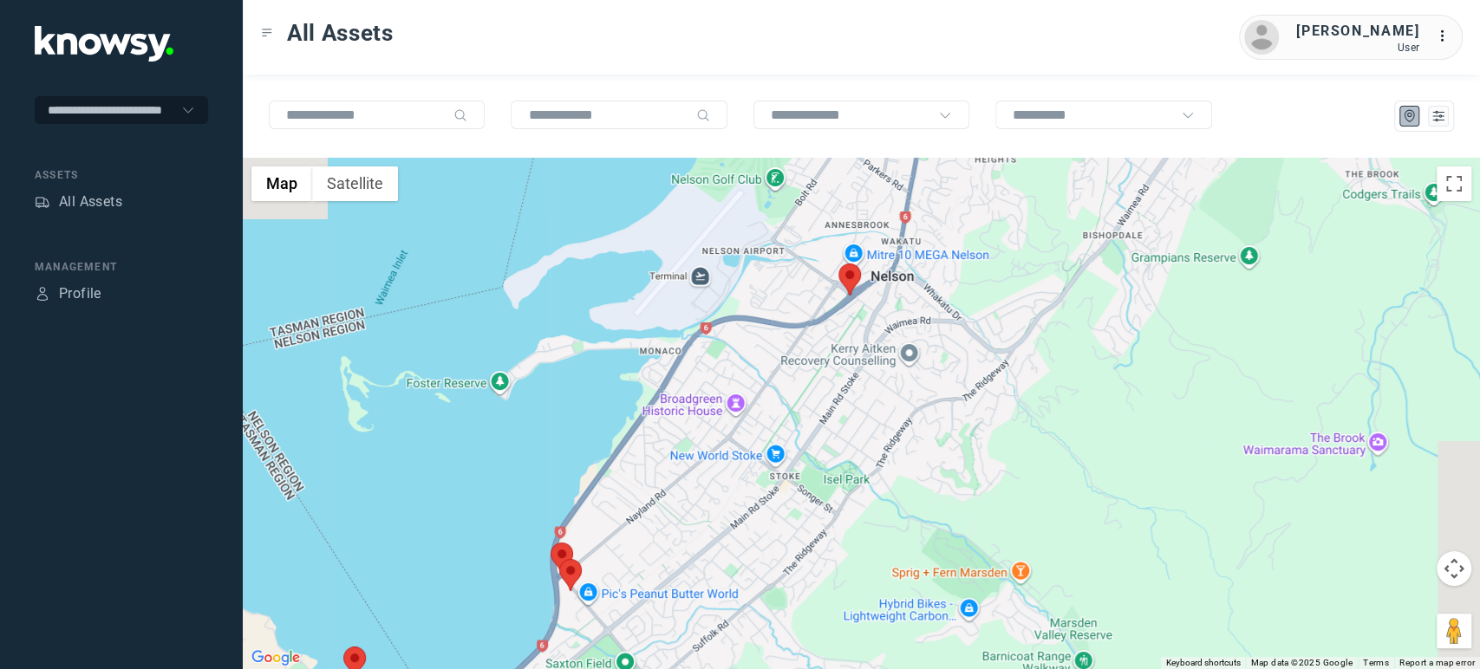
drag, startPoint x: 905, startPoint y: 278, endPoint x: 661, endPoint y: 517, distance: 340.8
click at [661, 517] on div at bounding box center [861, 413] width 1237 height 511
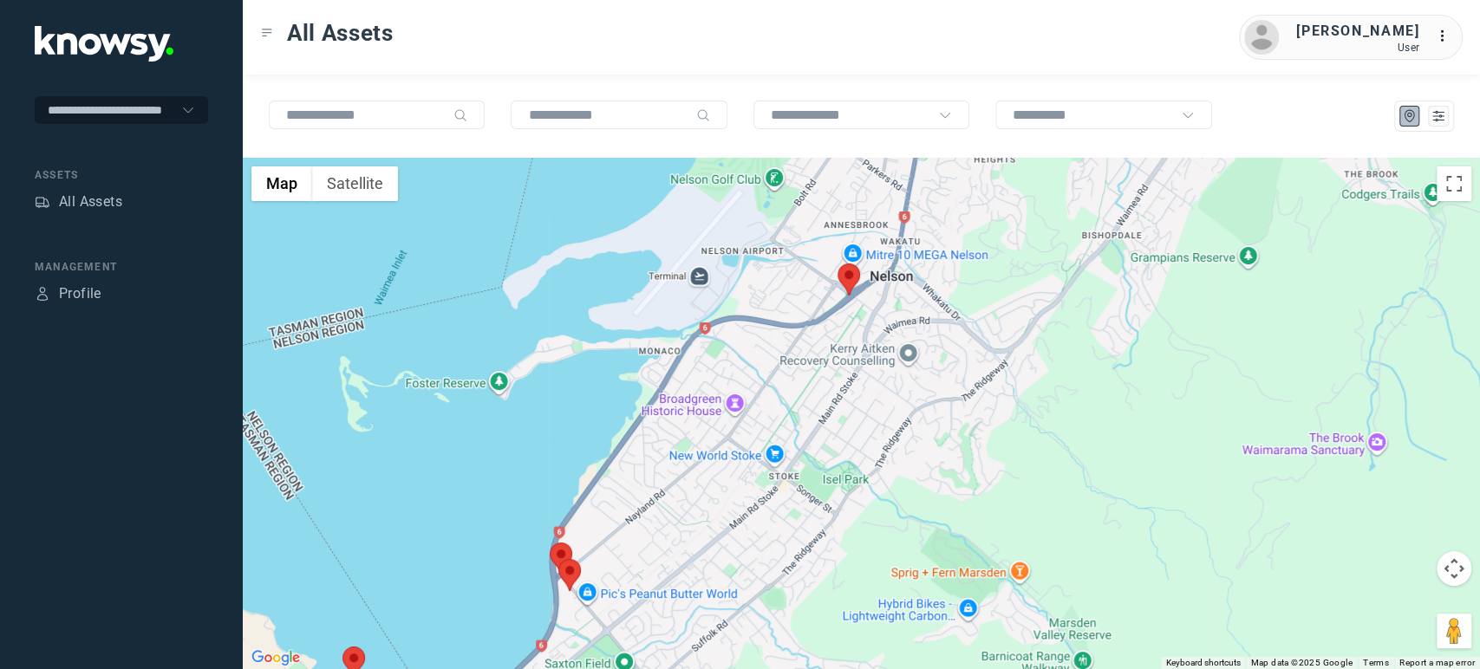
click at [837, 264] on area at bounding box center [837, 264] width 0 height 0
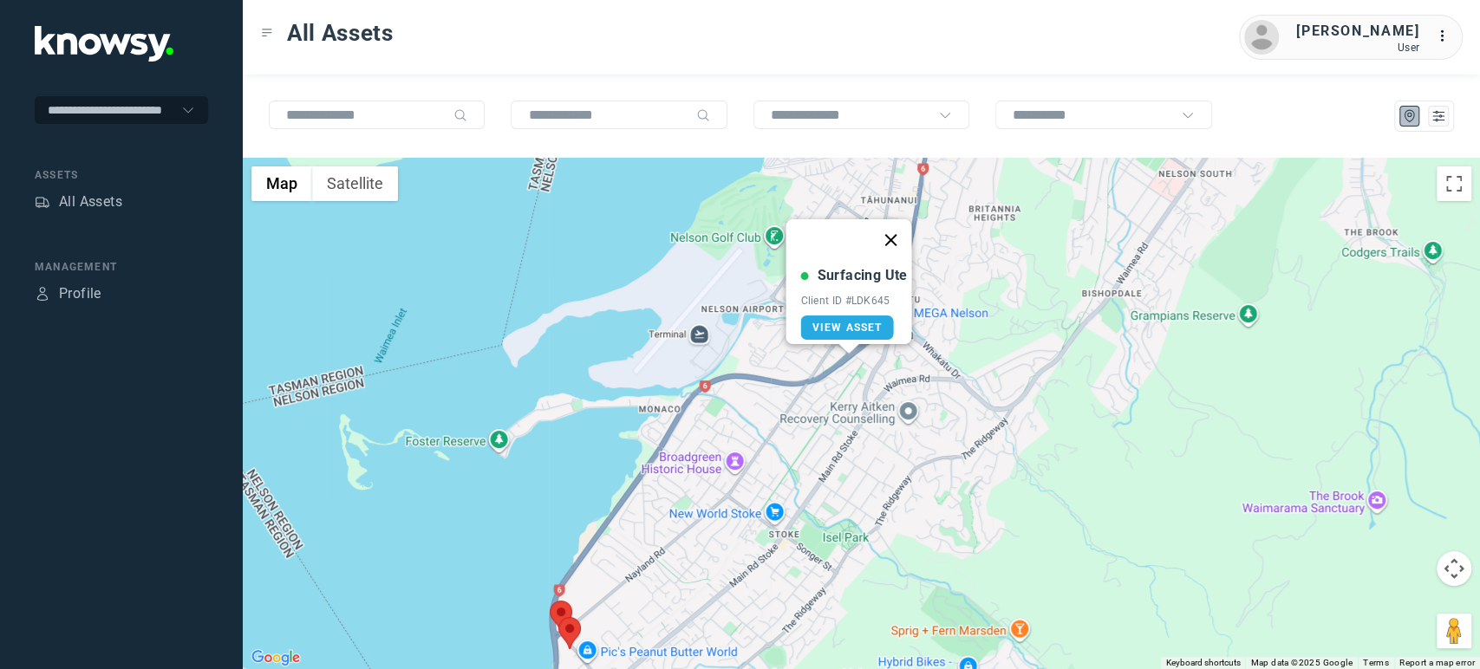
click at [906, 232] on button "Close" at bounding box center [891, 240] width 42 height 42
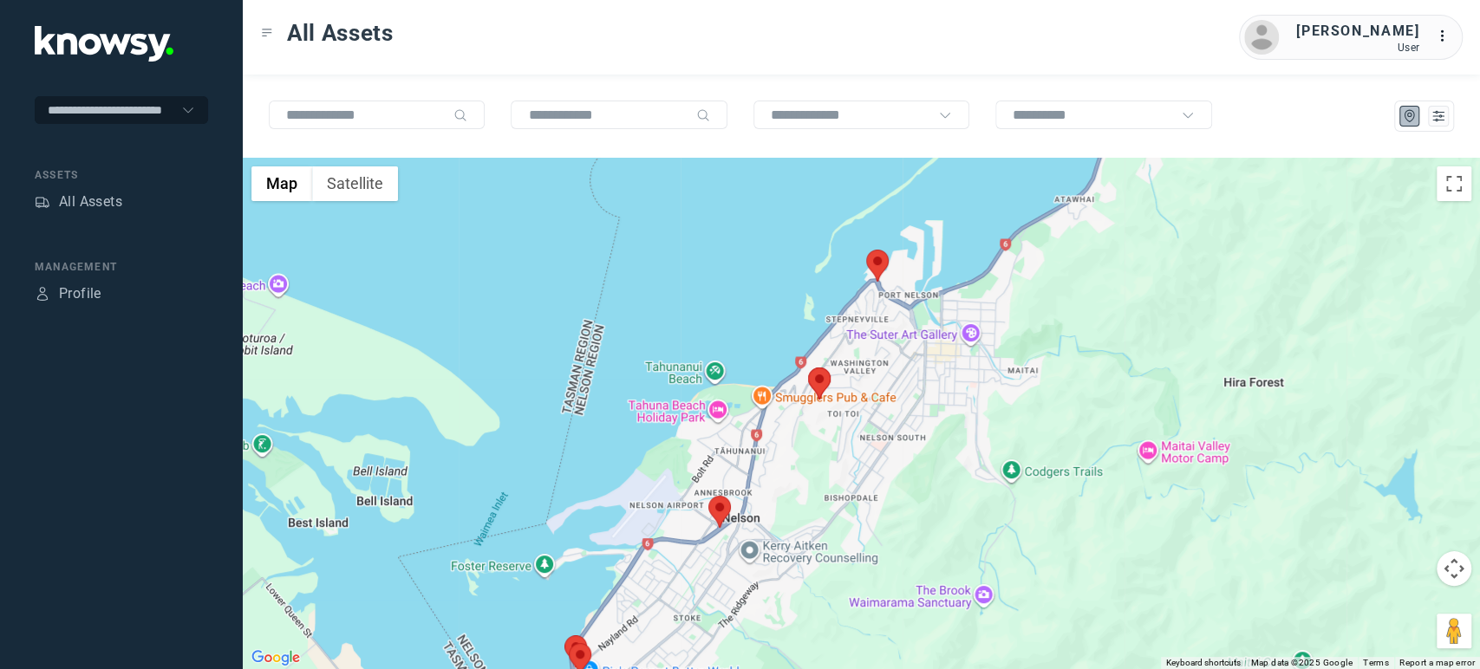
drag, startPoint x: 1104, startPoint y: 328, endPoint x: 839, endPoint y: 525, distance: 330.8
click at [839, 525] on div at bounding box center [861, 413] width 1237 height 511
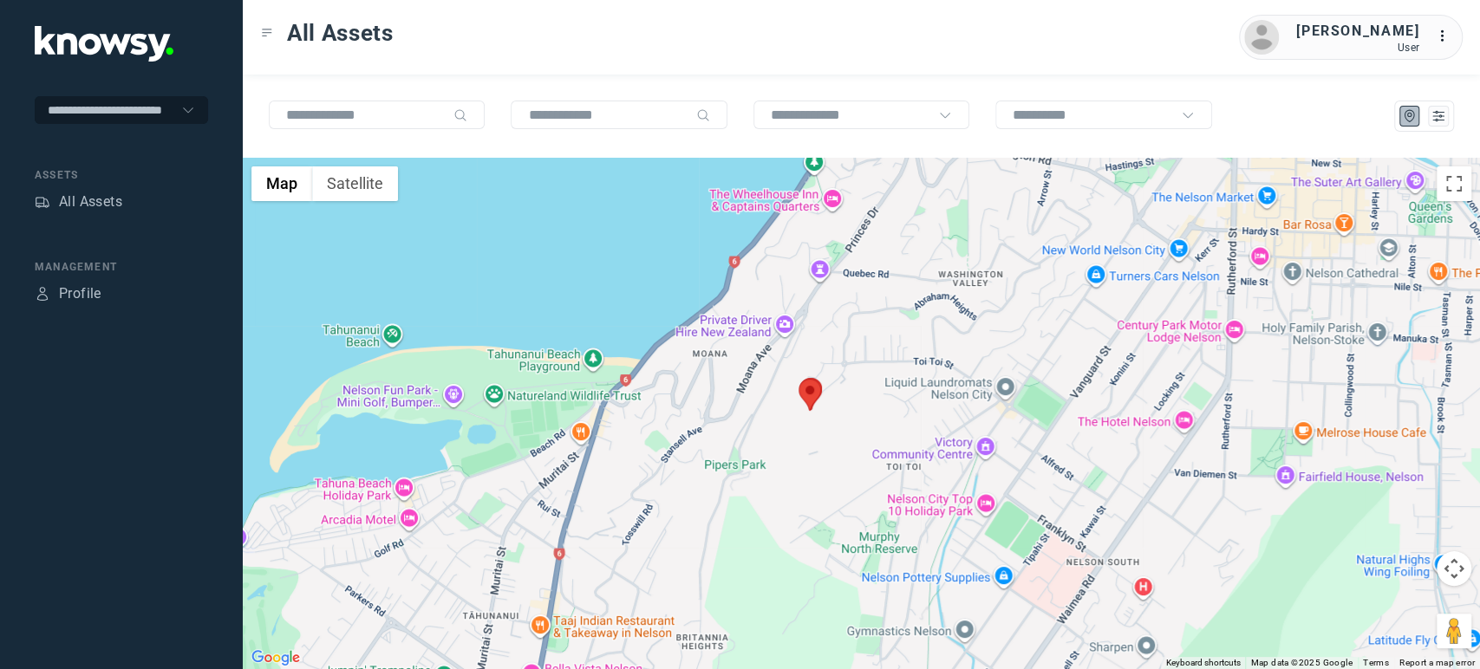
click at [798, 379] on area at bounding box center [798, 379] width 0 height 0
click at [849, 290] on button "Close" at bounding box center [845, 298] width 42 height 42
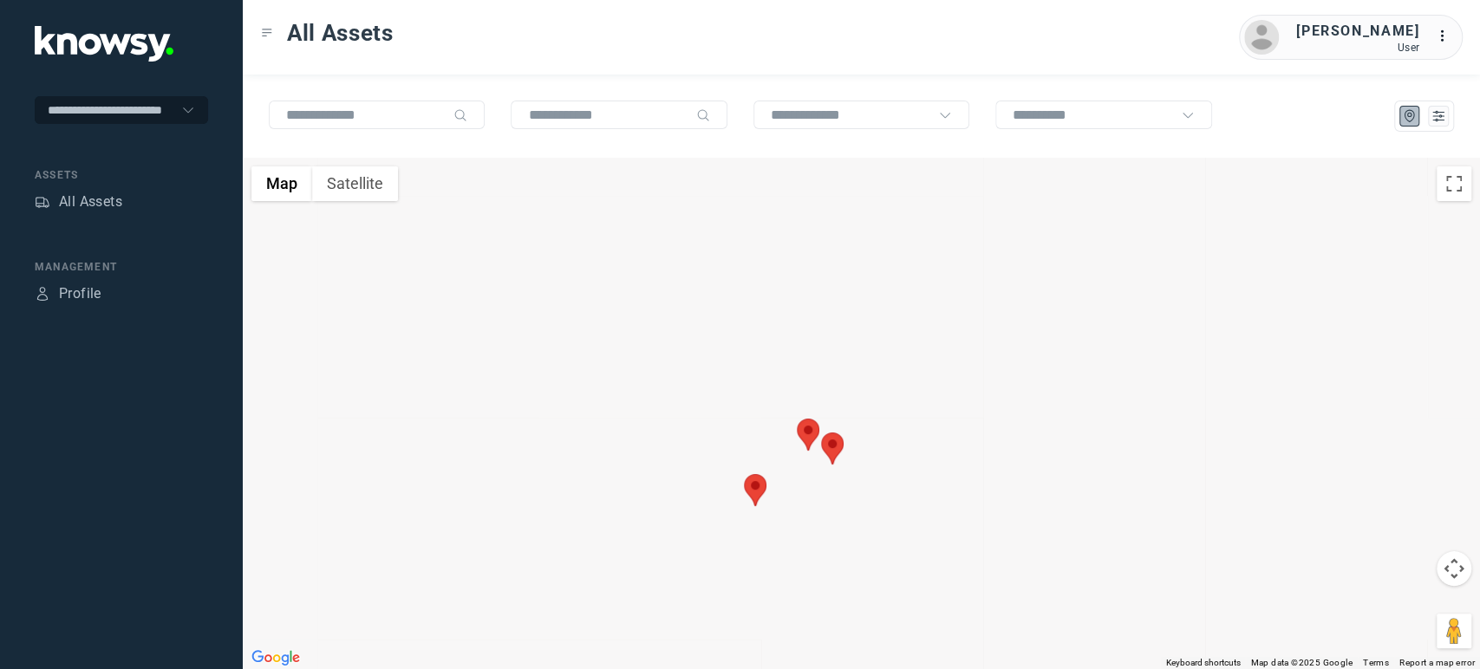
click at [837, 461] on img at bounding box center [832, 449] width 23 height 32
click at [821, 433] on area at bounding box center [821, 433] width 0 height 0
click at [744, 474] on area at bounding box center [744, 474] width 0 height 0
click at [804, 380] on button "Close" at bounding box center [791, 393] width 42 height 42
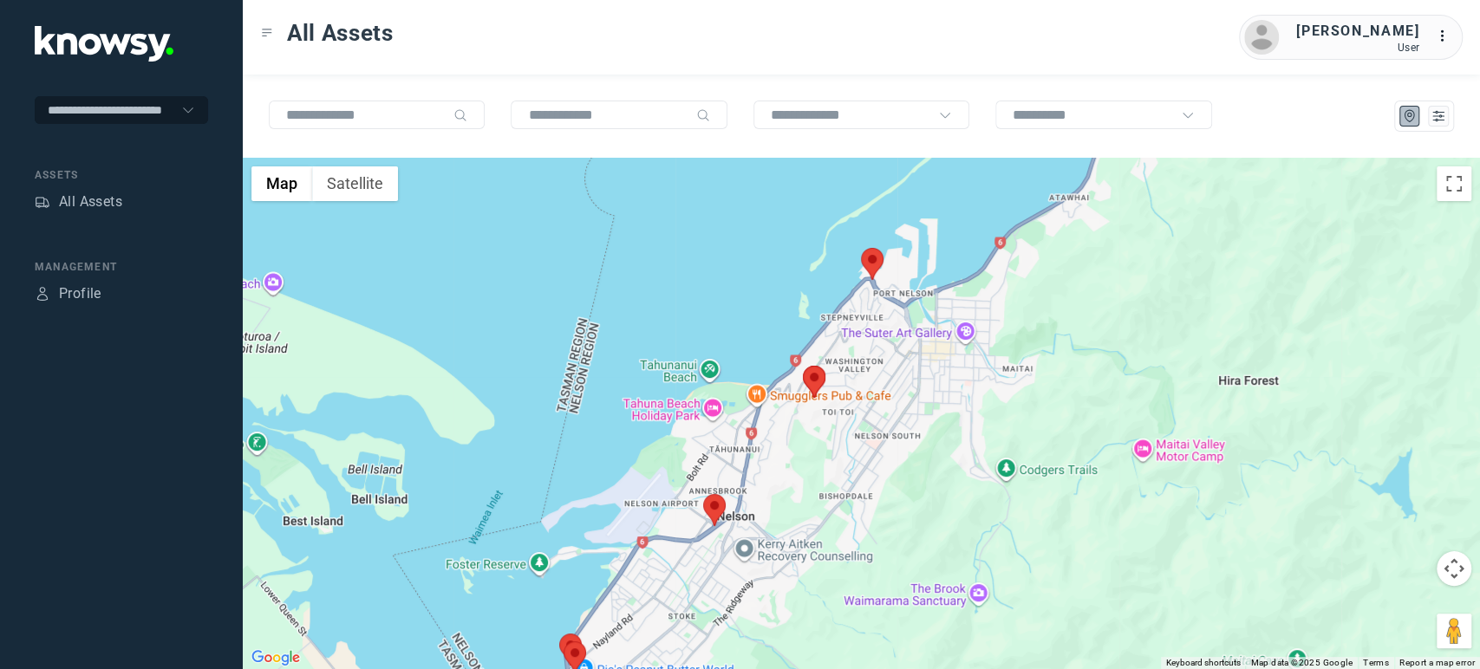
click at [861, 248] on area at bounding box center [861, 248] width 0 height 0
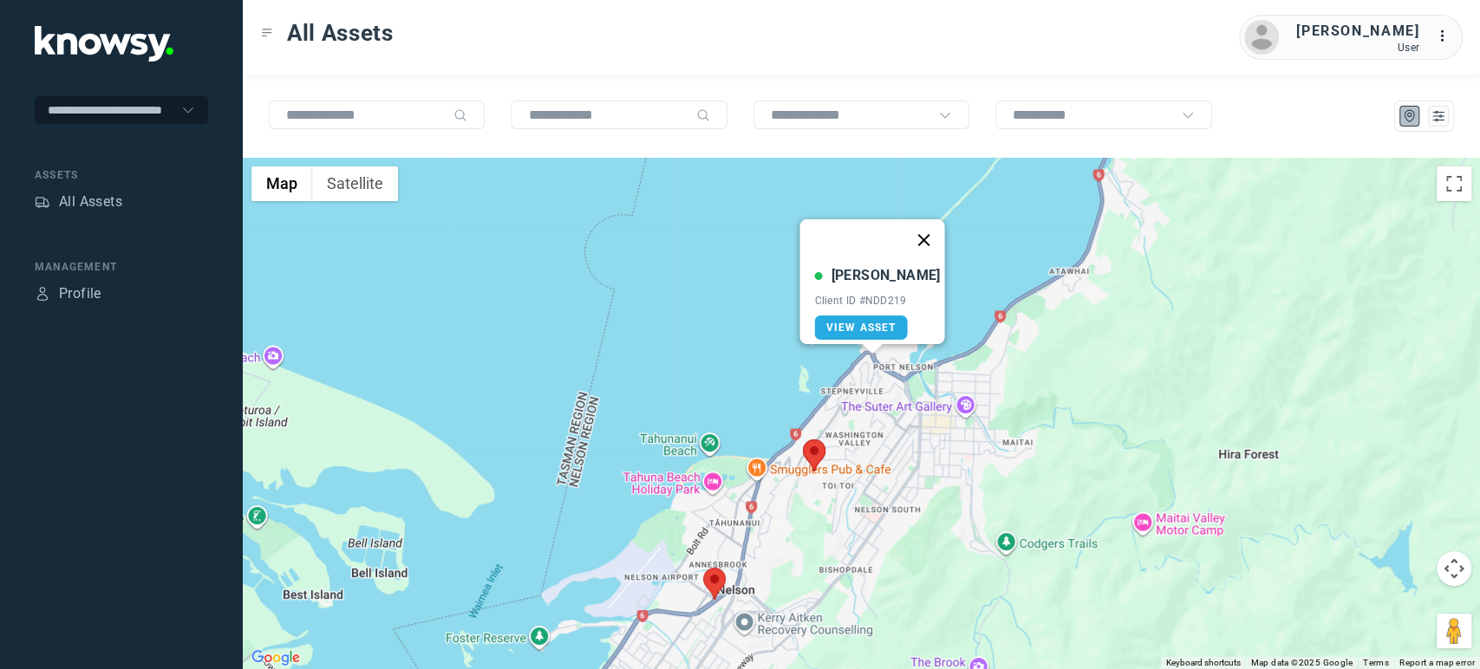
click at [909, 232] on button "Close" at bounding box center [923, 240] width 42 height 42
